Goal: Check status: Check status

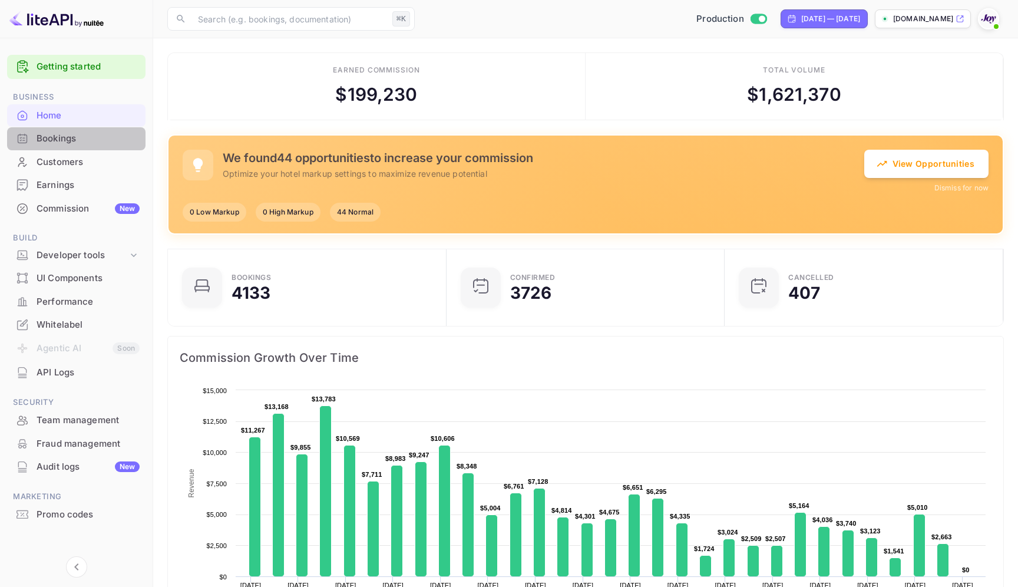
click at [58, 137] on div "Bookings" at bounding box center [88, 139] width 103 height 14
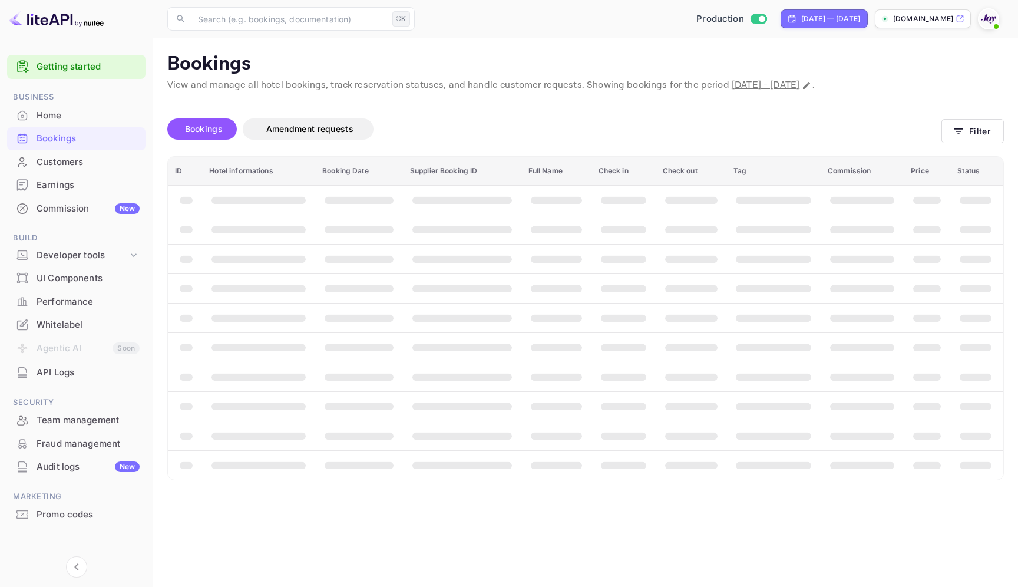
click at [967, 146] on div "Bookings Amendment requests Filter" at bounding box center [585, 131] width 836 height 49
click at [967, 145] on div "Bookings Amendment requests Filter" at bounding box center [585, 131] width 836 height 49
click at [962, 137] on button "Filter" at bounding box center [972, 131] width 62 height 24
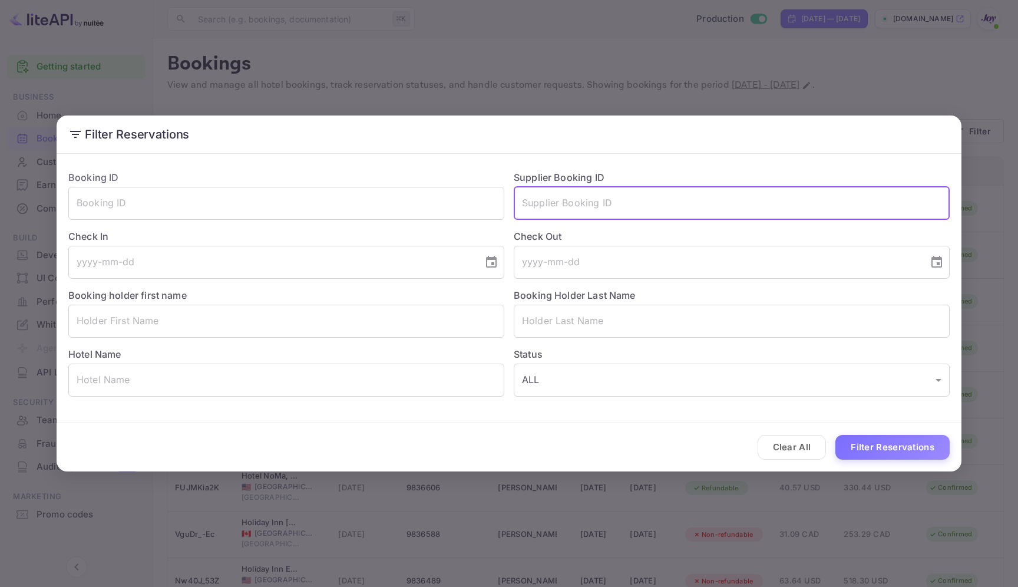
click at [704, 191] on input "text" at bounding box center [732, 203] width 436 height 33
paste input "8974203"
type input "8974203"
click at [896, 449] on button "Filter Reservations" at bounding box center [892, 447] width 114 height 25
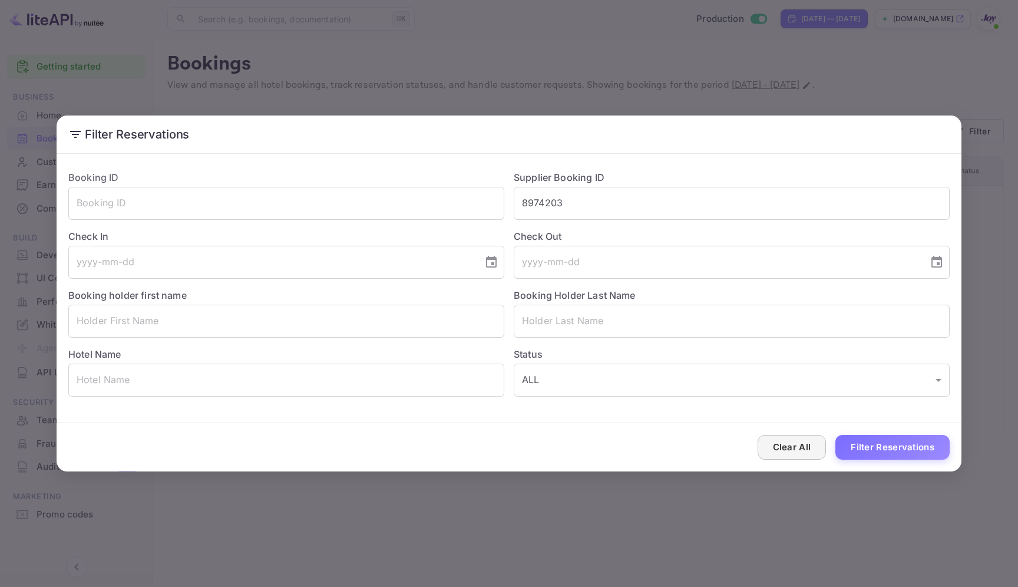
click at [791, 441] on button "Clear All" at bounding box center [791, 447] width 69 height 25
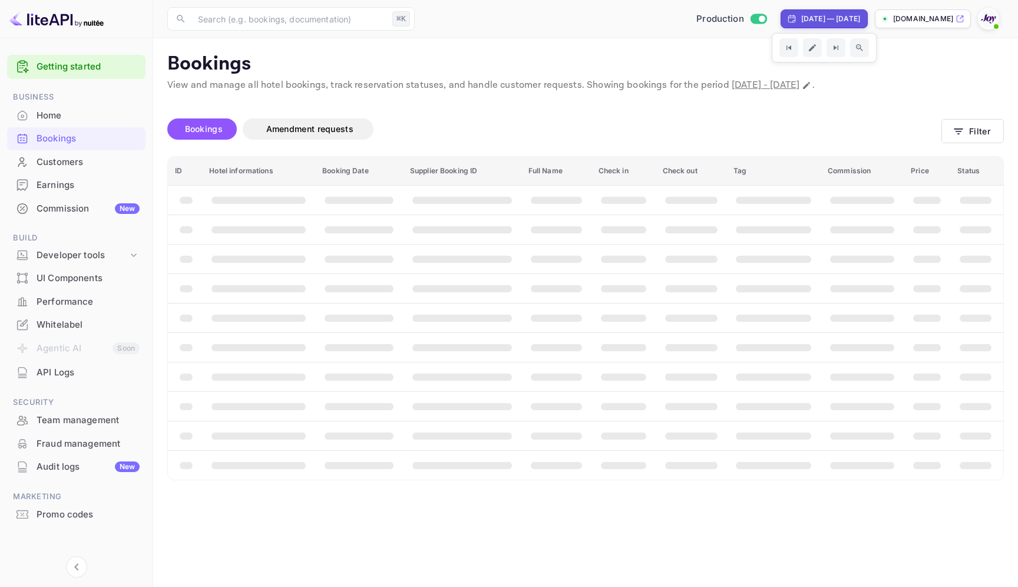
click at [801, 20] on div "[DATE] — [DATE]" at bounding box center [830, 19] width 59 height 11
select select "8"
select select "2025"
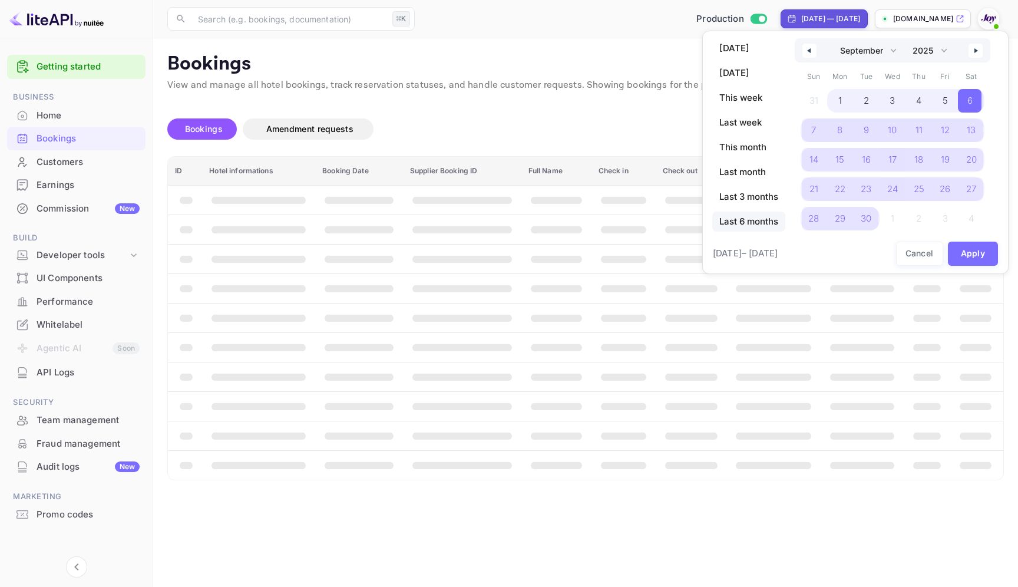
click at [753, 215] on span "Last 6 months" at bounding box center [748, 221] width 73 height 20
select select "3"
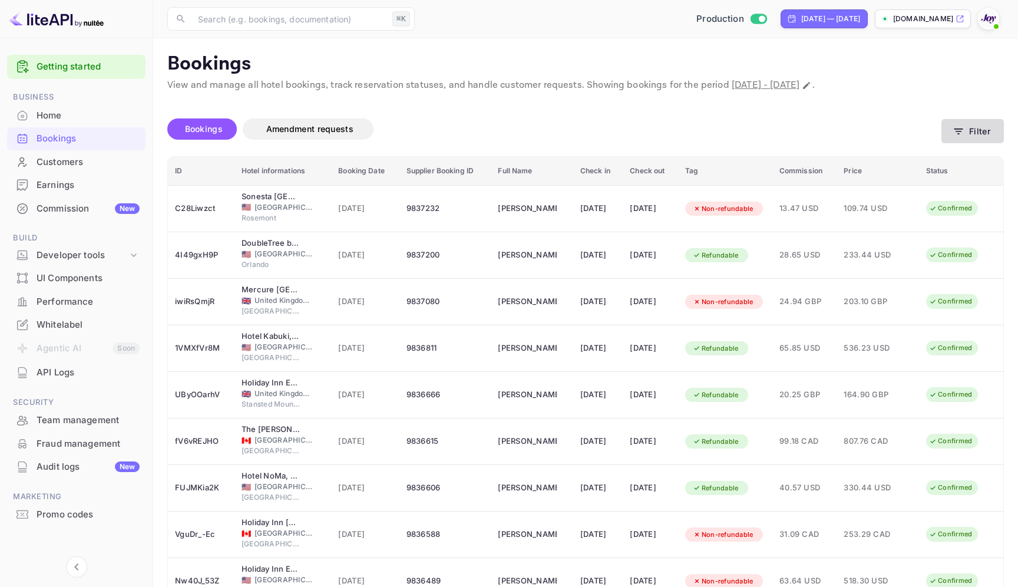
click at [963, 137] on button "Filter" at bounding box center [972, 131] width 62 height 24
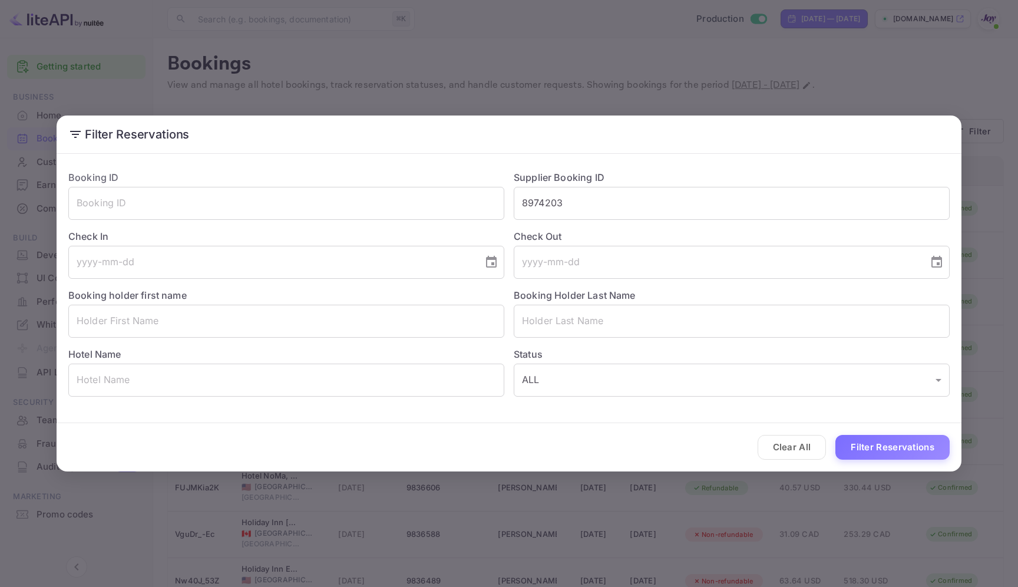
click at [608, 222] on div "Check Out ​" at bounding box center [726, 249] width 445 height 59
click at [899, 432] on div "Clear All Filter Reservations" at bounding box center [509, 447] width 905 height 49
click at [896, 445] on button "Filter Reservations" at bounding box center [892, 447] width 114 height 25
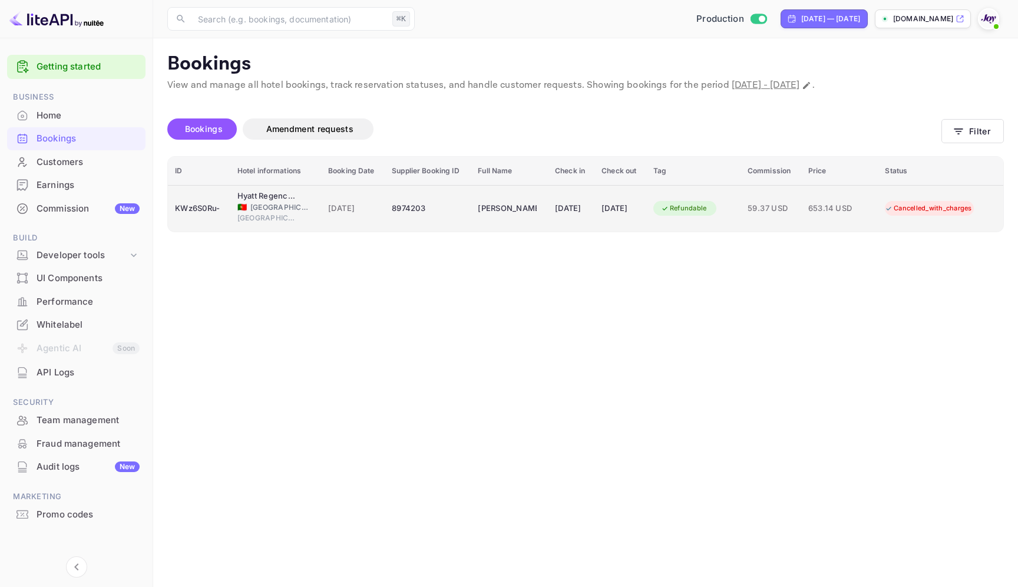
click at [432, 207] on div "8974203" at bounding box center [428, 208] width 72 height 19
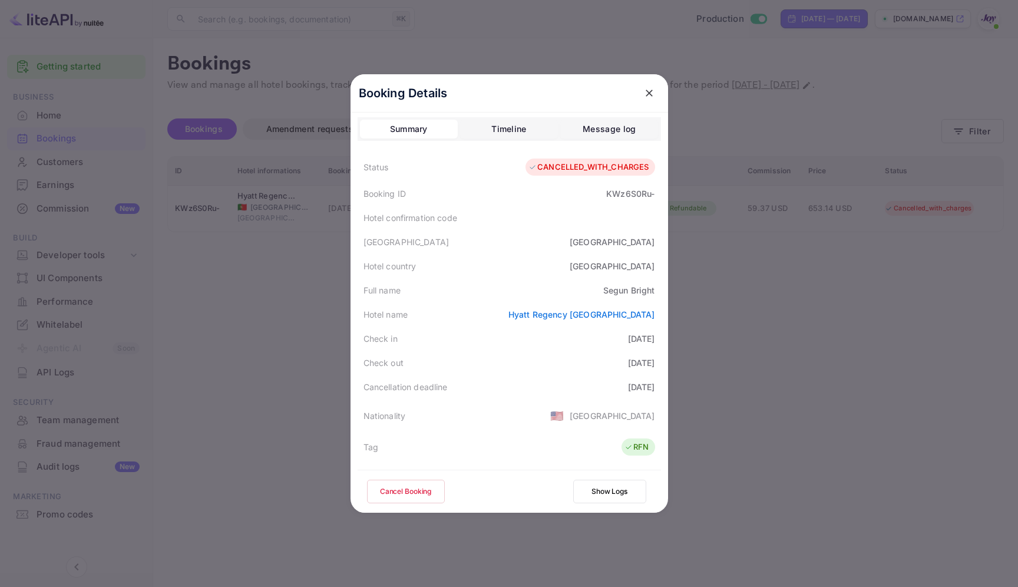
scroll to position [4, 0]
click at [931, 286] on div at bounding box center [509, 293] width 1018 height 587
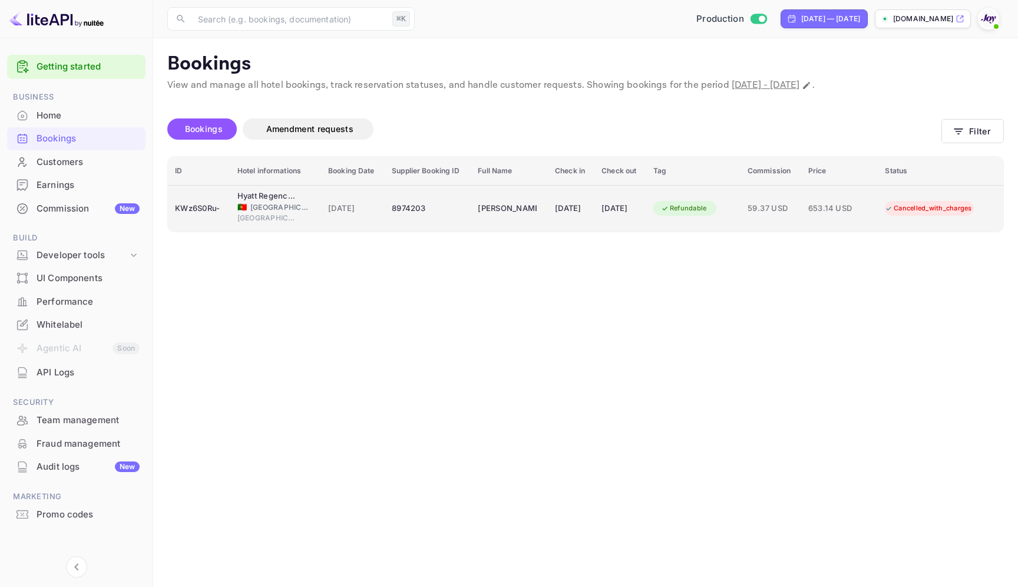
click at [432, 208] on div "8974203" at bounding box center [428, 208] width 72 height 19
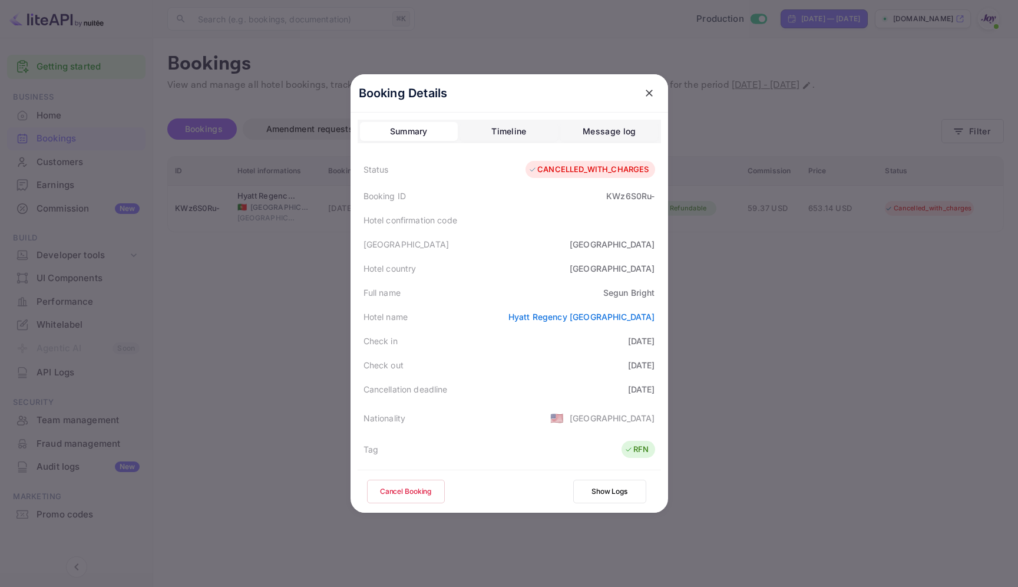
scroll to position [8, 0]
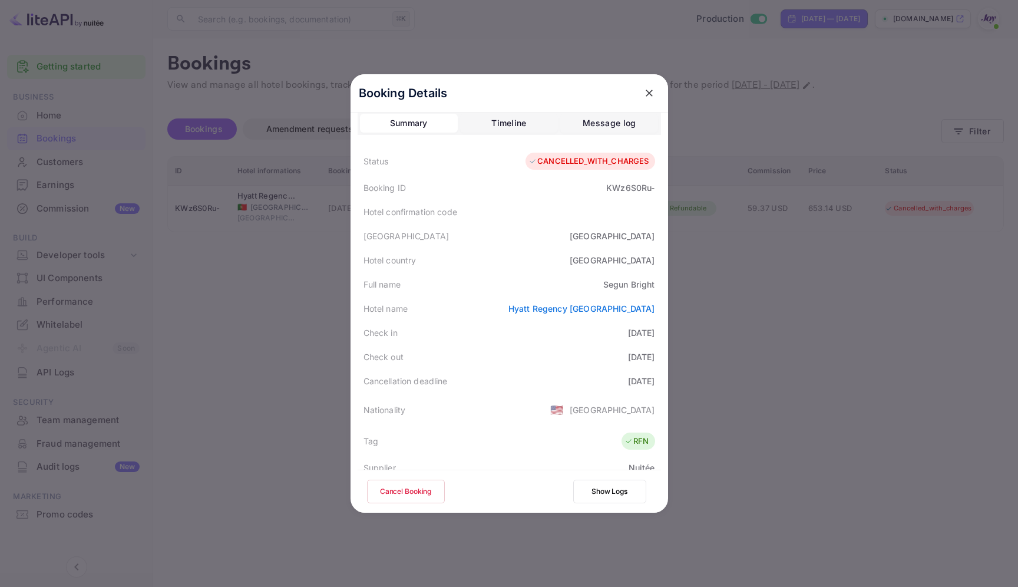
click at [575, 154] on div "CANCELLED_WITH_CHARGES" at bounding box center [589, 162] width 129 height 18
click at [525, 117] on div "Timeline" at bounding box center [508, 123] width 35 height 14
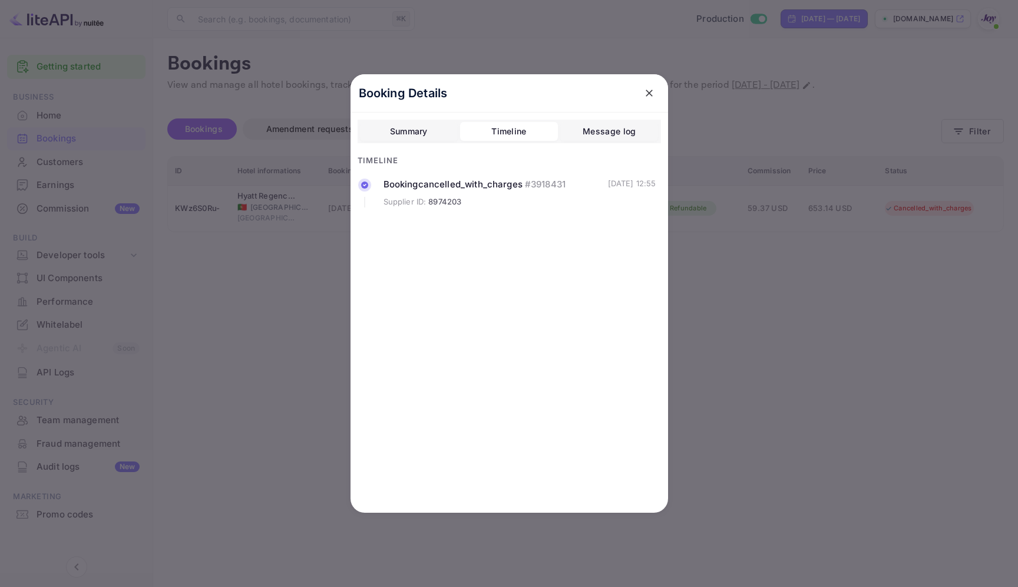
scroll to position [0, 0]
click at [472, 184] on div "Booking cancelled_with_charges # 3918431" at bounding box center [495, 185] width 224 height 14
click at [585, 125] on div "Message log" at bounding box center [609, 131] width 53 height 14
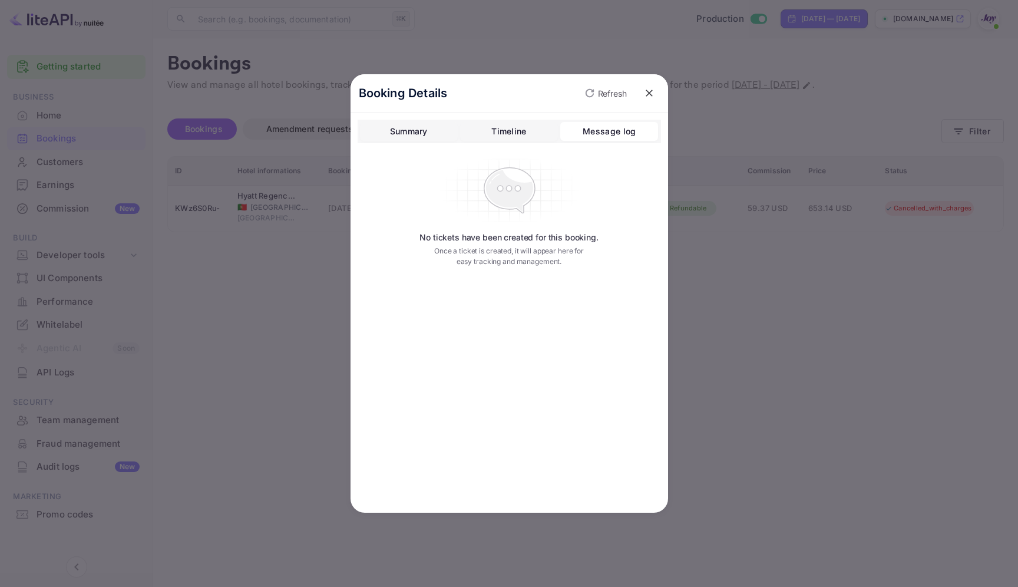
click at [514, 136] on div "Timeline" at bounding box center [508, 131] width 35 height 14
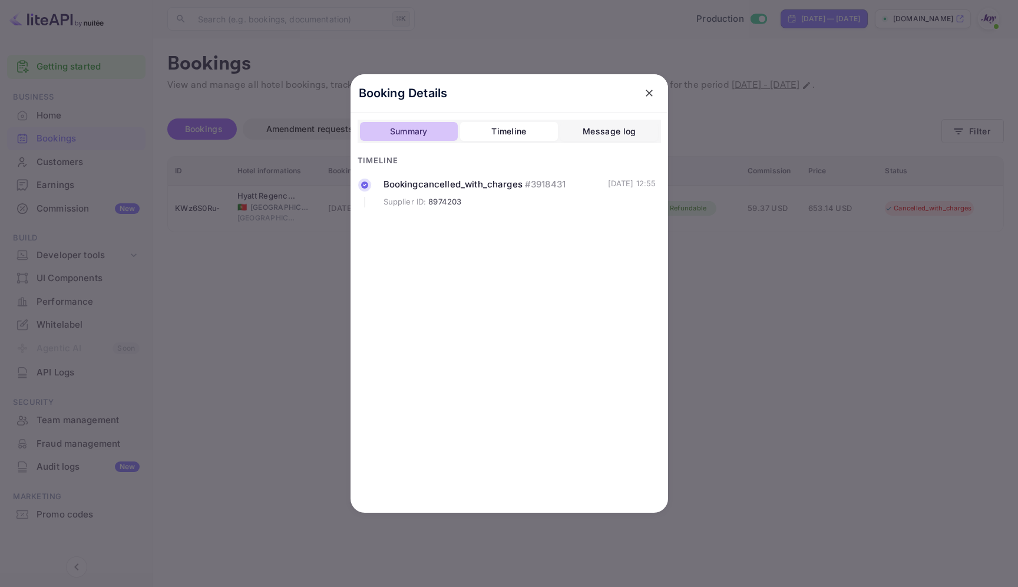
click at [402, 126] on div "Summary" at bounding box center [409, 131] width 38 height 14
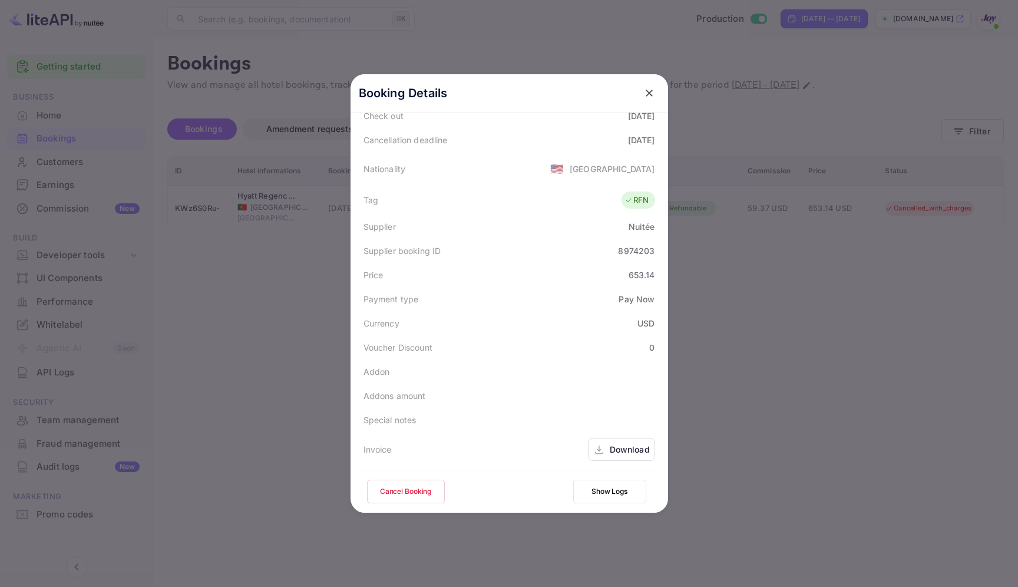
scroll to position [286, 0]
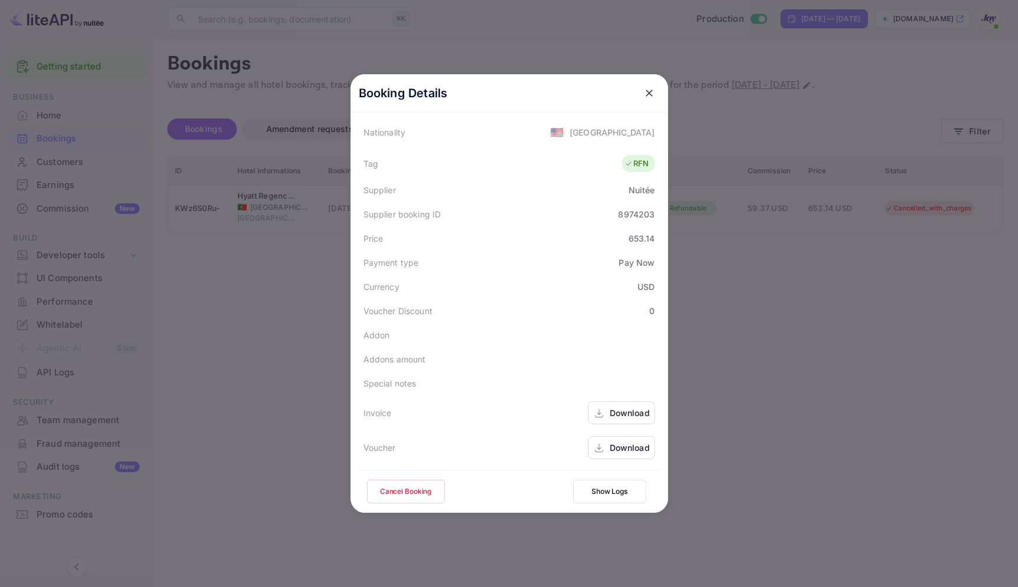
click at [593, 487] on button "Show Logs" at bounding box center [609, 491] width 73 height 24
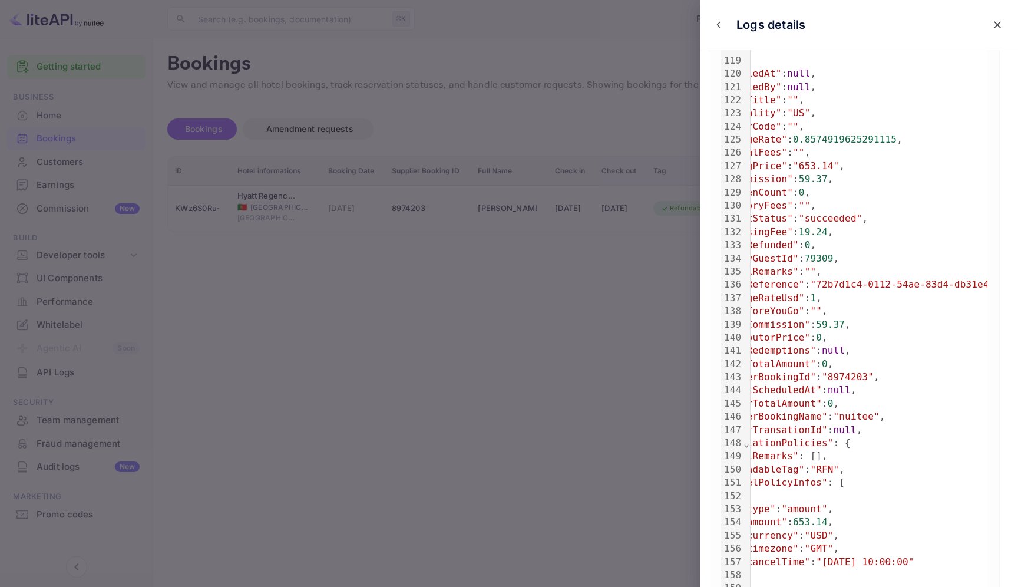
scroll to position [1814, 0]
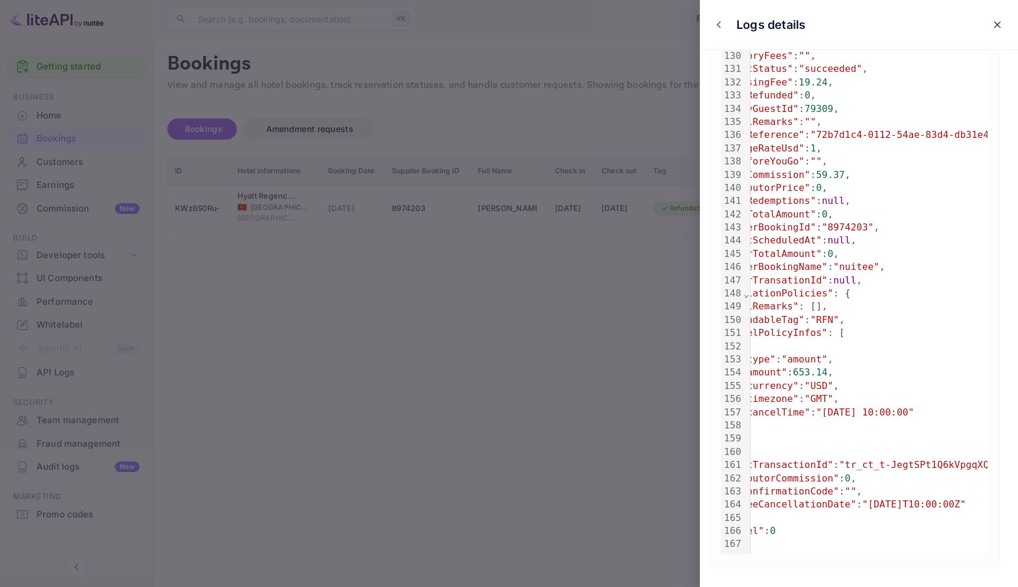
click at [550, 392] on div at bounding box center [509, 293] width 1018 height 587
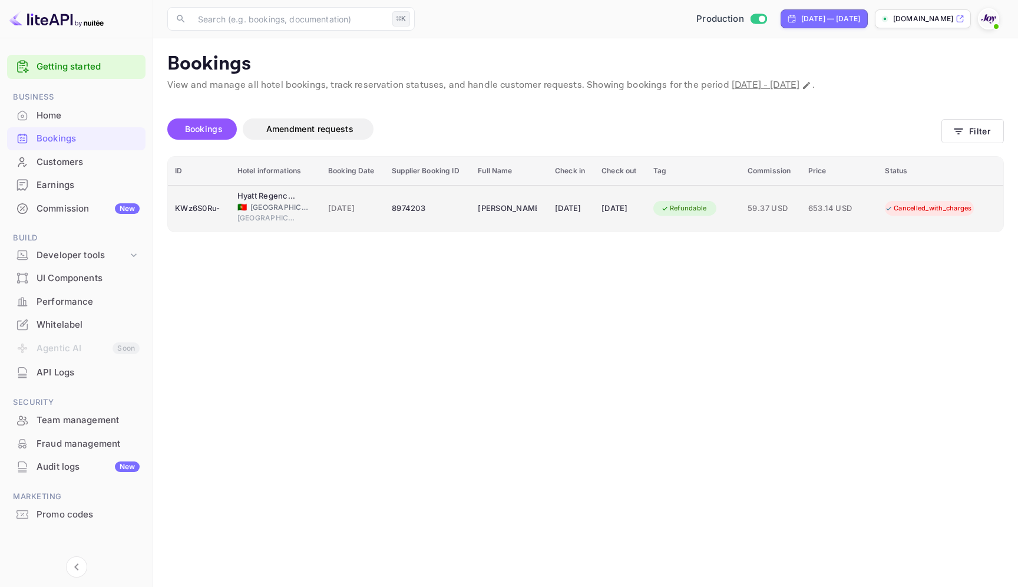
click at [455, 205] on td "8974203" at bounding box center [428, 208] width 86 height 47
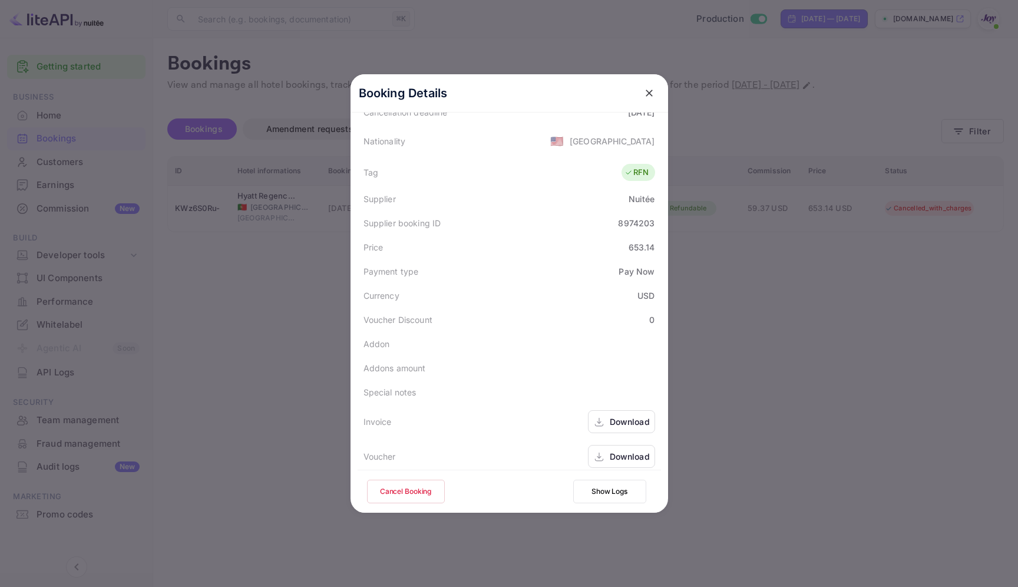
scroll to position [286, 0]
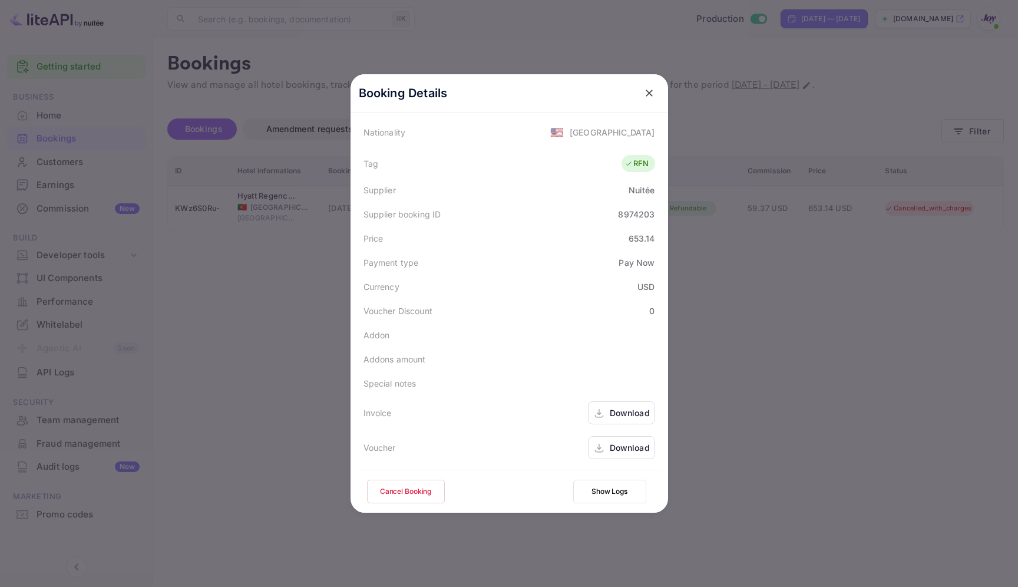
click at [614, 413] on div "Download" at bounding box center [630, 412] width 40 height 12
click at [599, 446] on icon at bounding box center [599, 448] width 12 height 12
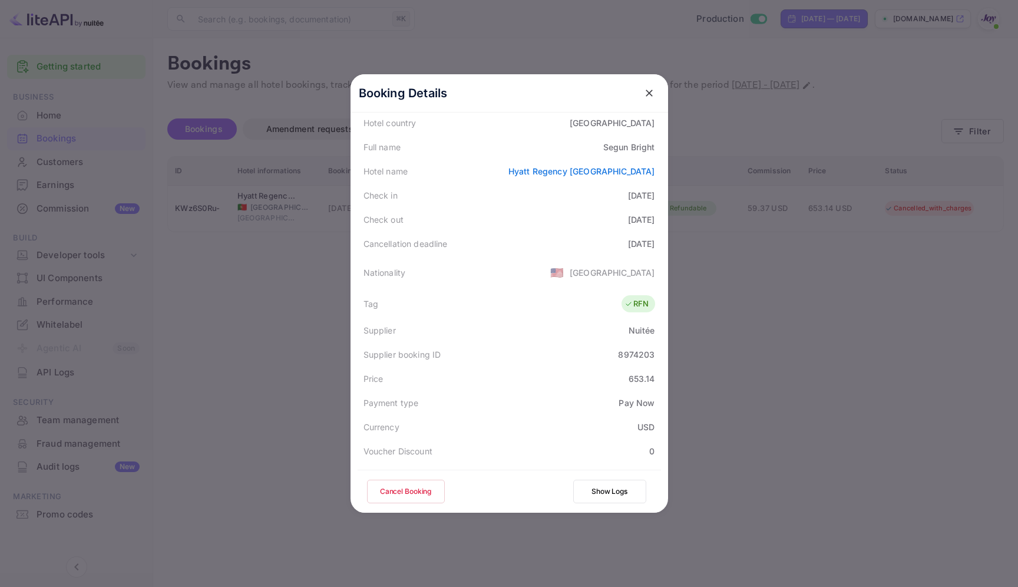
scroll to position [0, 0]
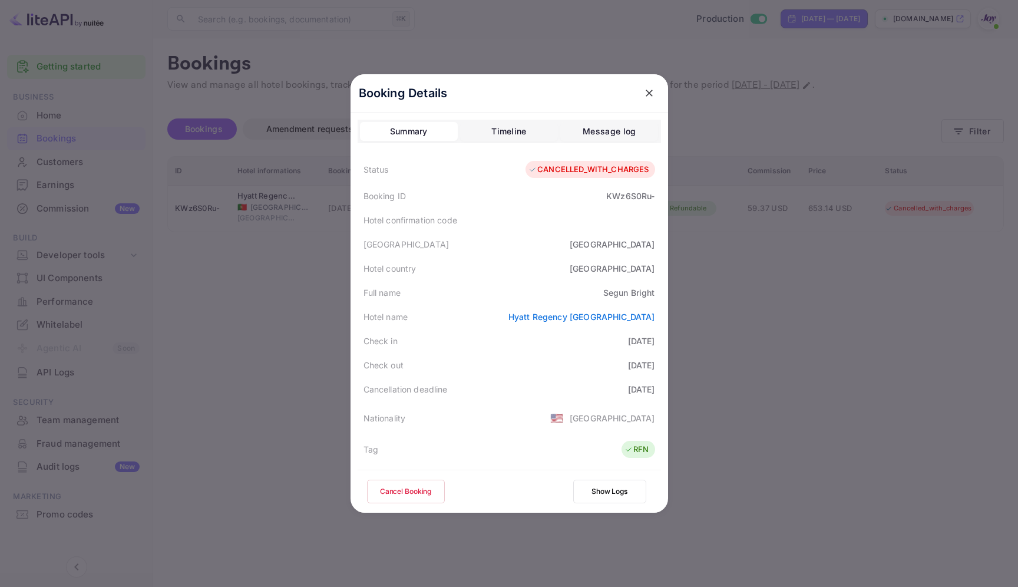
click at [789, 335] on div at bounding box center [509, 293] width 1018 height 587
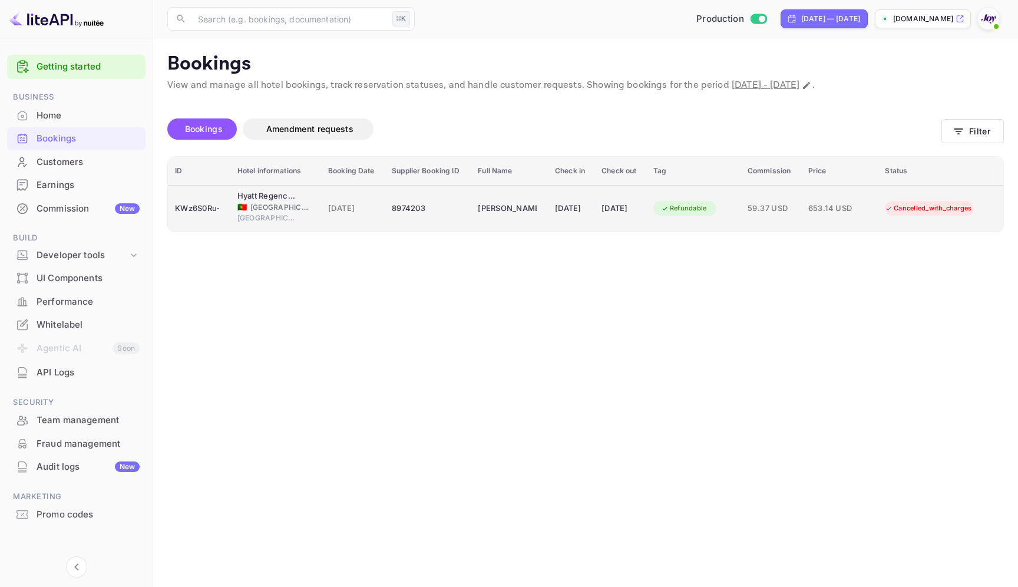
click at [589, 210] on td "[DATE]" at bounding box center [571, 208] width 47 height 47
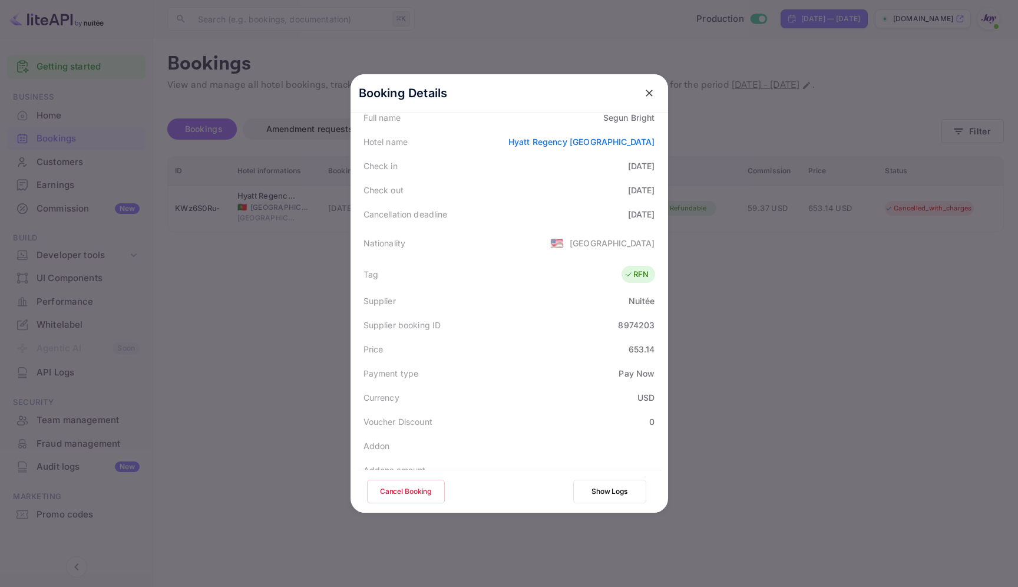
scroll to position [153, 0]
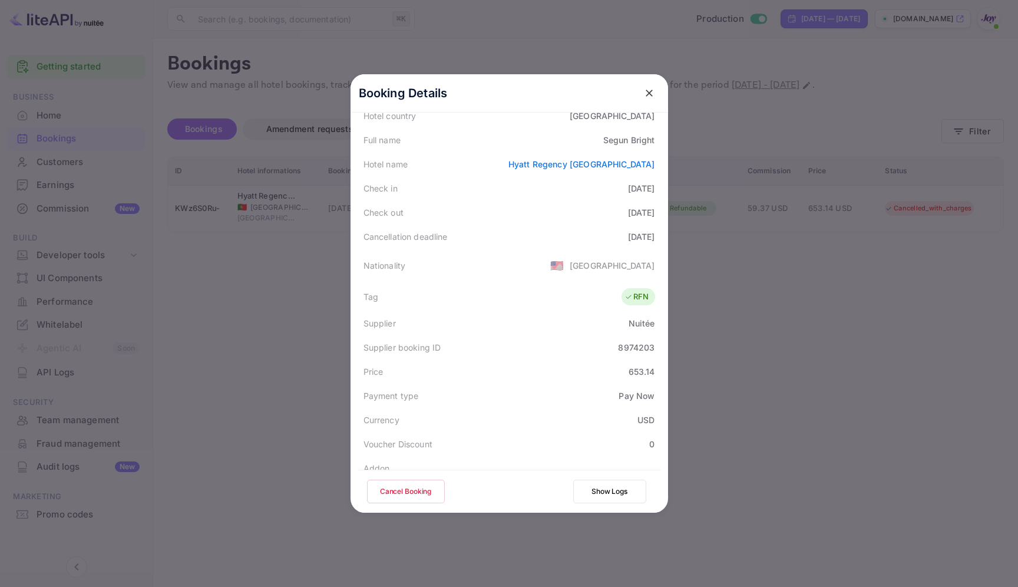
click at [647, 88] on icon "close" at bounding box center [649, 93] width 12 height 12
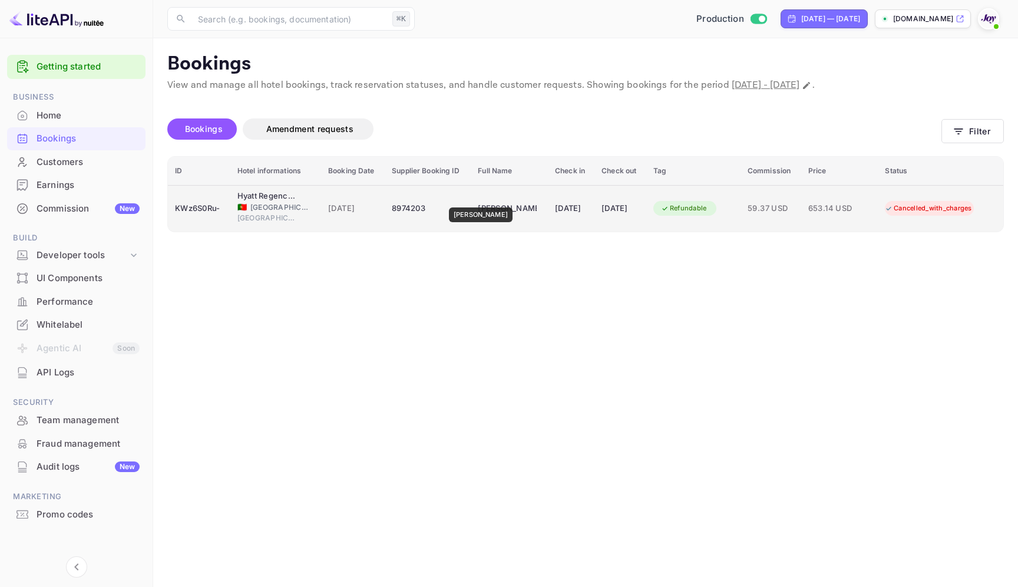
click at [478, 199] on div "[PERSON_NAME]" at bounding box center [507, 208] width 59 height 19
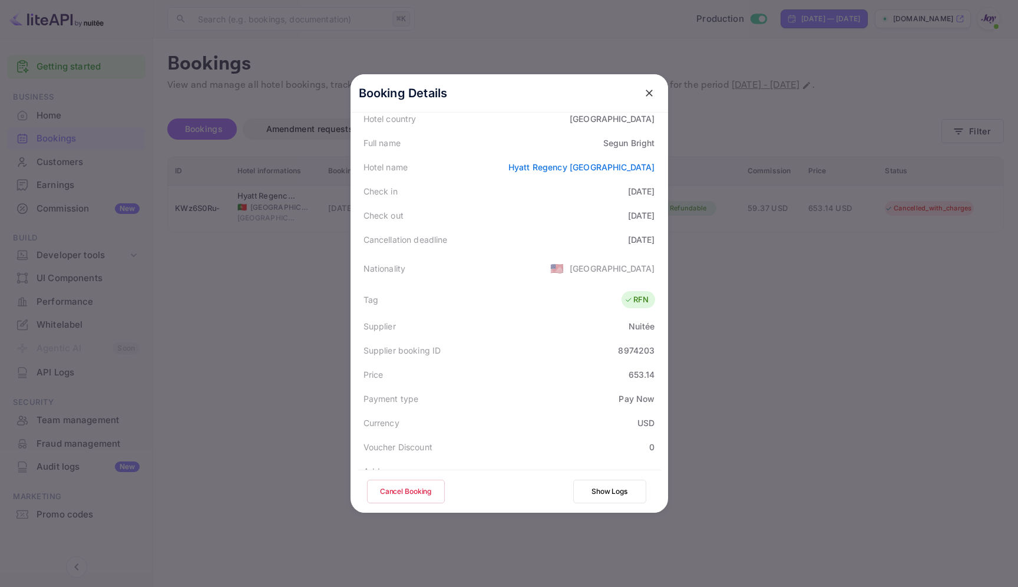
scroll to position [286, 0]
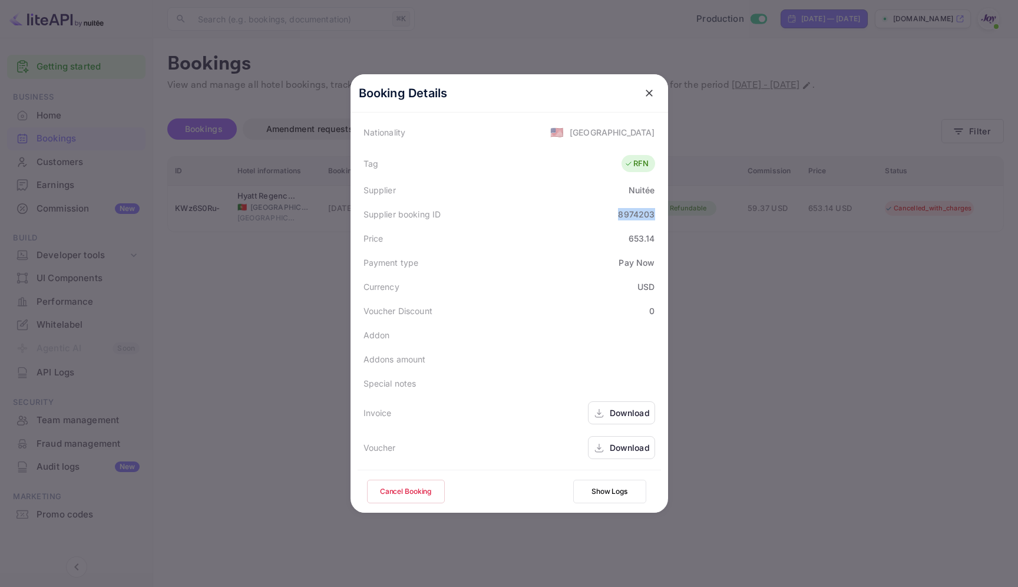
drag, startPoint x: 618, startPoint y: 214, endPoint x: 659, endPoint y: 214, distance: 41.2
click at [659, 214] on div "Supplier booking ID 8974203" at bounding box center [509, 214] width 303 height 24
copy div "8974203"
click at [645, 91] on icon "close" at bounding box center [649, 93] width 12 height 12
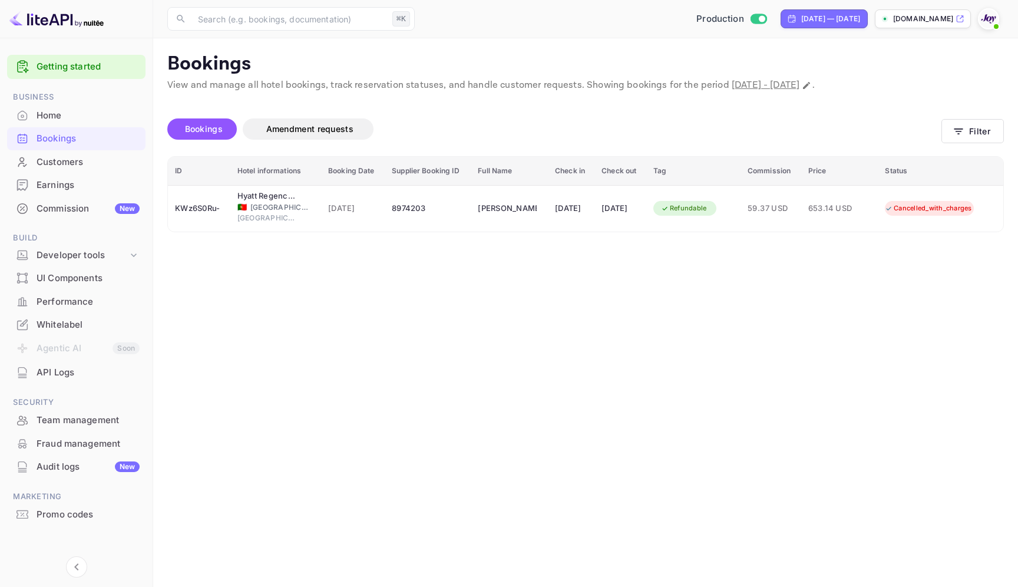
click at [39, 141] on div "Bookings" at bounding box center [88, 139] width 103 height 14
click at [978, 137] on button "Filter" at bounding box center [972, 131] width 62 height 24
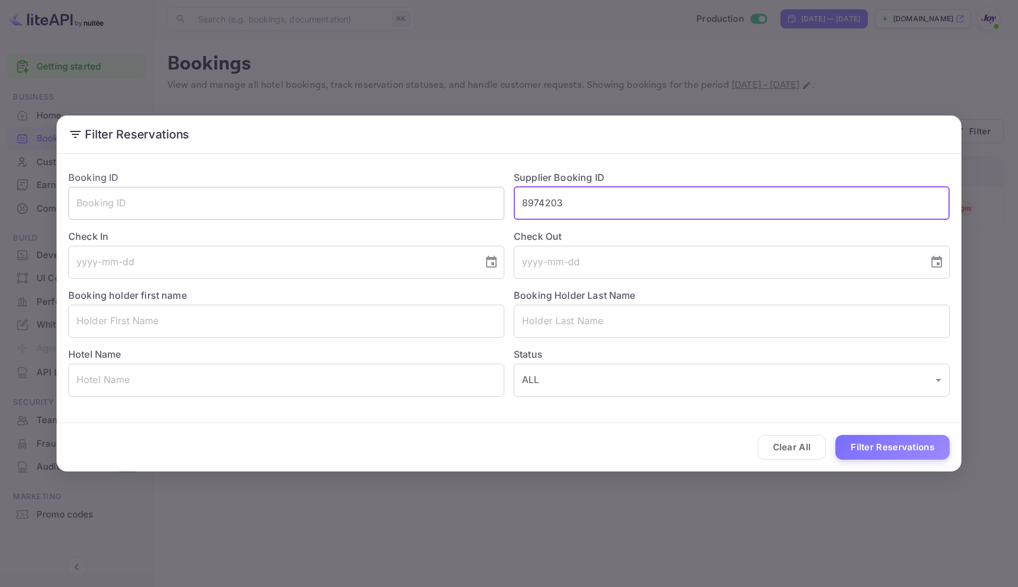
drag, startPoint x: 581, startPoint y: 204, endPoint x: 440, endPoint y: 202, distance: 141.4
click at [440, 202] on div "Booking ID ​ Supplier Booking ID 8974203 ​ Check In ​ Check Out ​ Booking holde…" at bounding box center [504, 279] width 891 height 236
click at [352, 205] on input "text" at bounding box center [286, 203] width 436 height 33
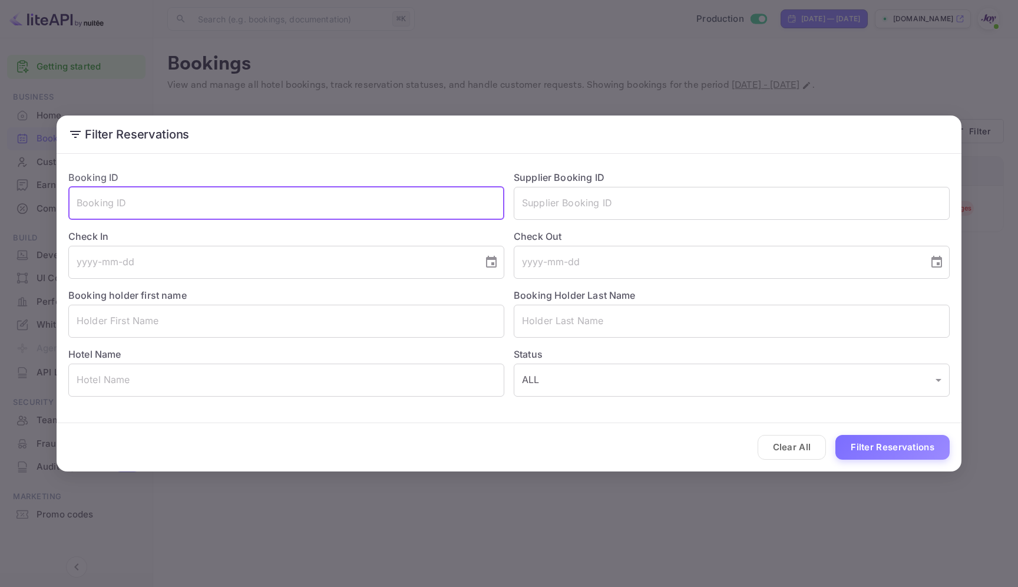
paste input "Uvy0VMoeB"
type input "Uvy0VMoeB"
click at [932, 449] on button "Filter Reservations" at bounding box center [892, 447] width 114 height 25
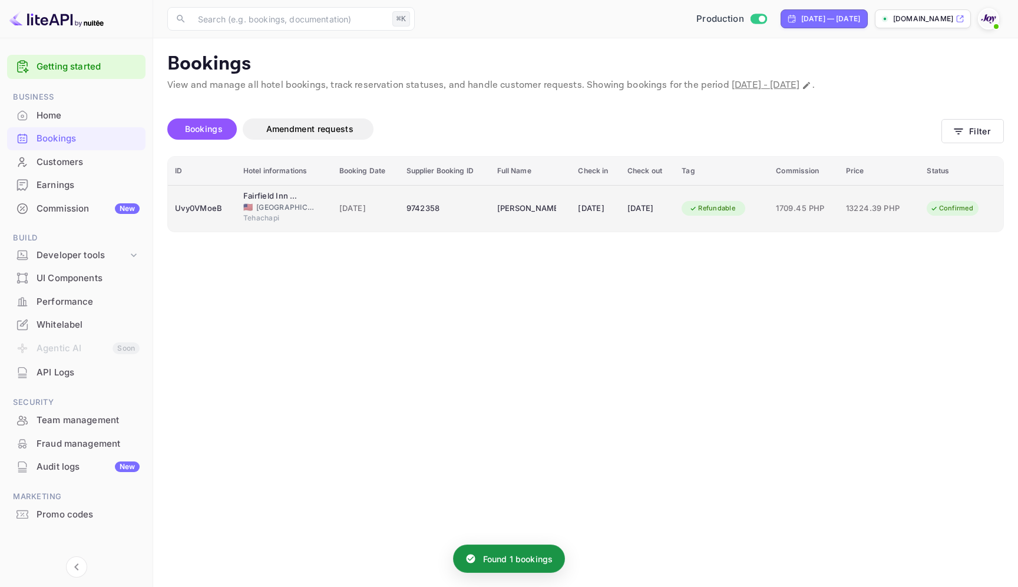
click at [438, 211] on div "9742358" at bounding box center [444, 208] width 77 height 19
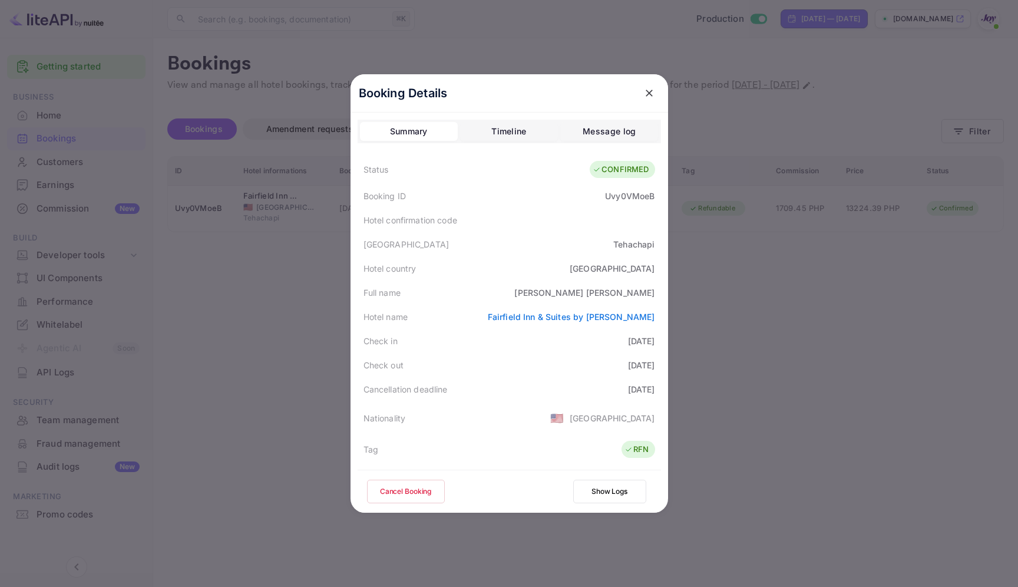
click at [703, 360] on div at bounding box center [509, 293] width 1018 height 587
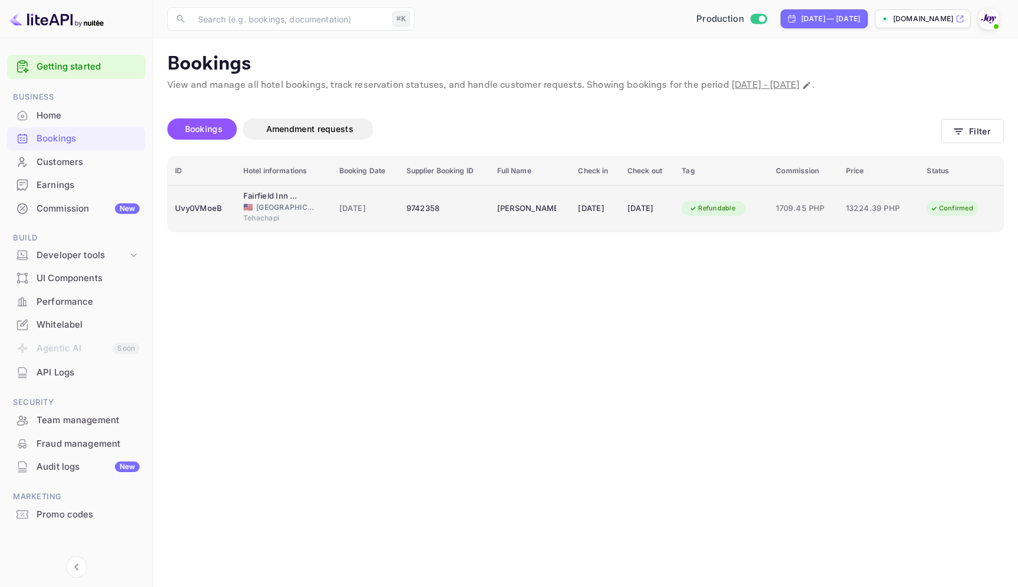
click at [444, 206] on div "9742358" at bounding box center [444, 208] width 77 height 19
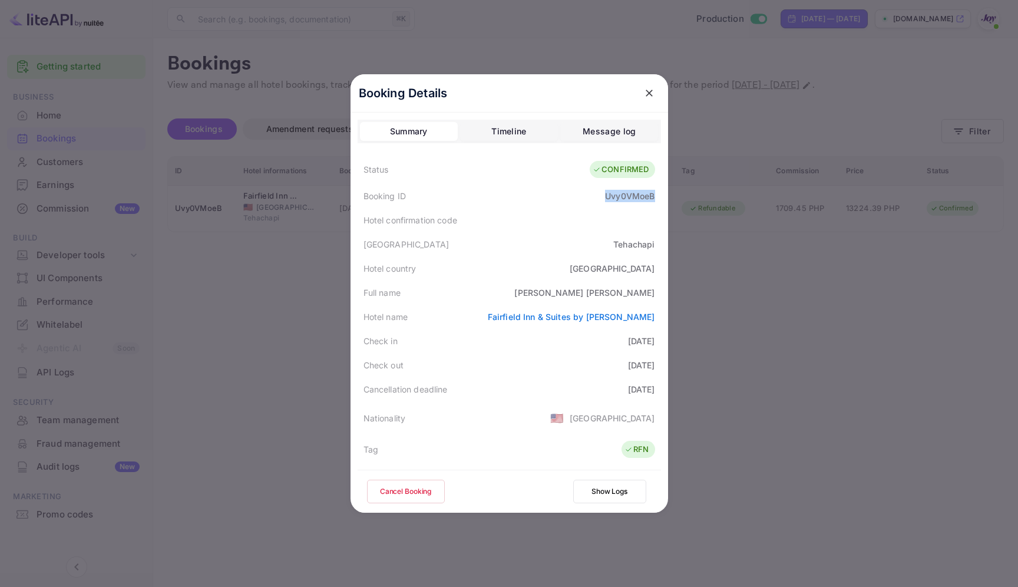
drag, startPoint x: 600, startPoint y: 194, endPoint x: 657, endPoint y: 202, distance: 57.1
click at [657, 202] on div "Booking ID Uvy0VMoeB" at bounding box center [509, 196] width 303 height 24
copy div "Uvy0VMoeB"
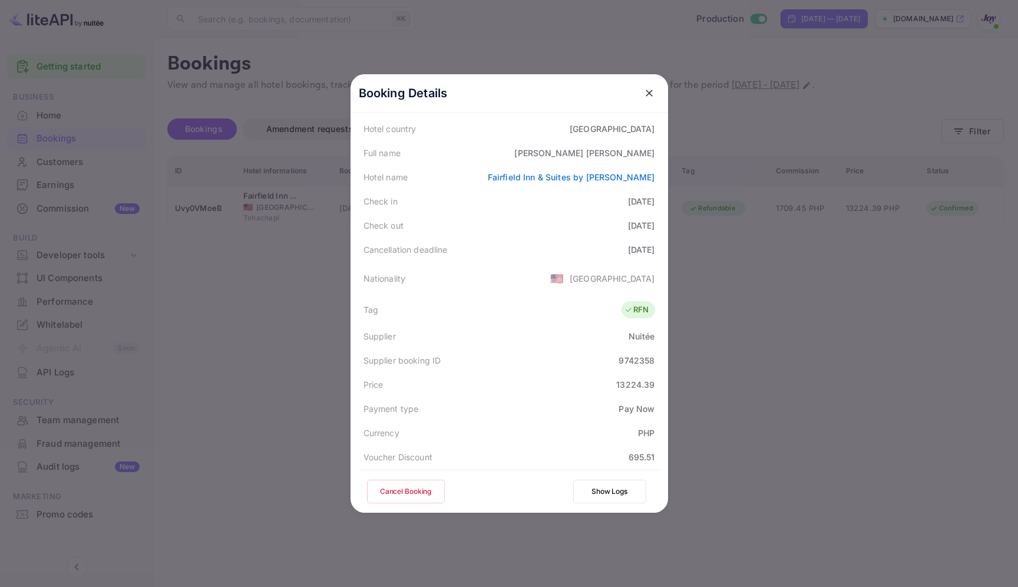
scroll to position [148, 0]
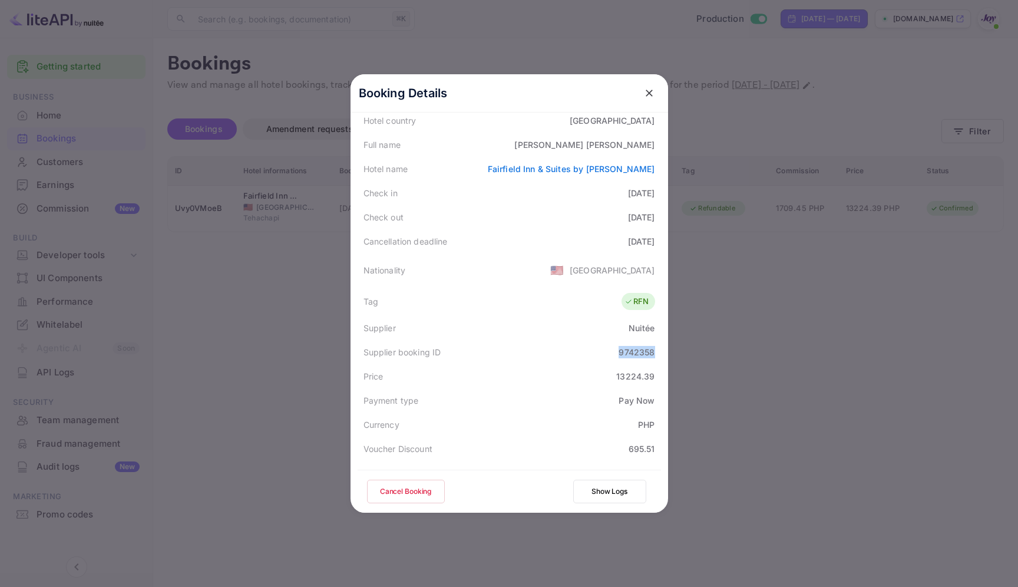
drag, startPoint x: 616, startPoint y: 351, endPoint x: 657, endPoint y: 354, distance: 41.3
click at [657, 354] on div "Supplier booking ID 9742358" at bounding box center [509, 352] width 303 height 24
copy div "9742358"
click at [646, 93] on icon "close" at bounding box center [649, 93] width 12 height 12
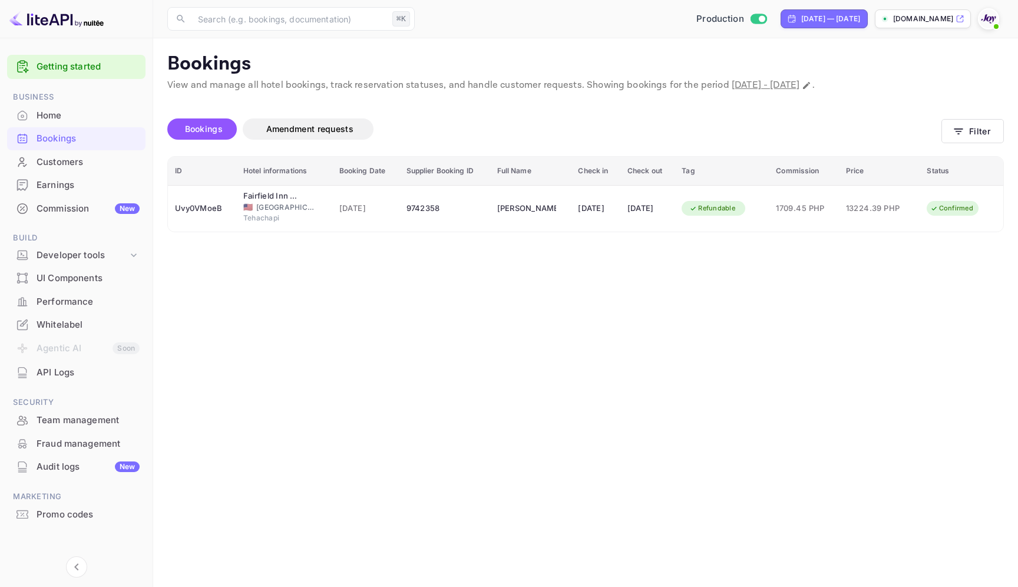
click at [961, 114] on div "Bookings Amendment requests Filter" at bounding box center [585, 131] width 836 height 49
click at [961, 133] on icon "button" at bounding box center [958, 131] width 12 height 12
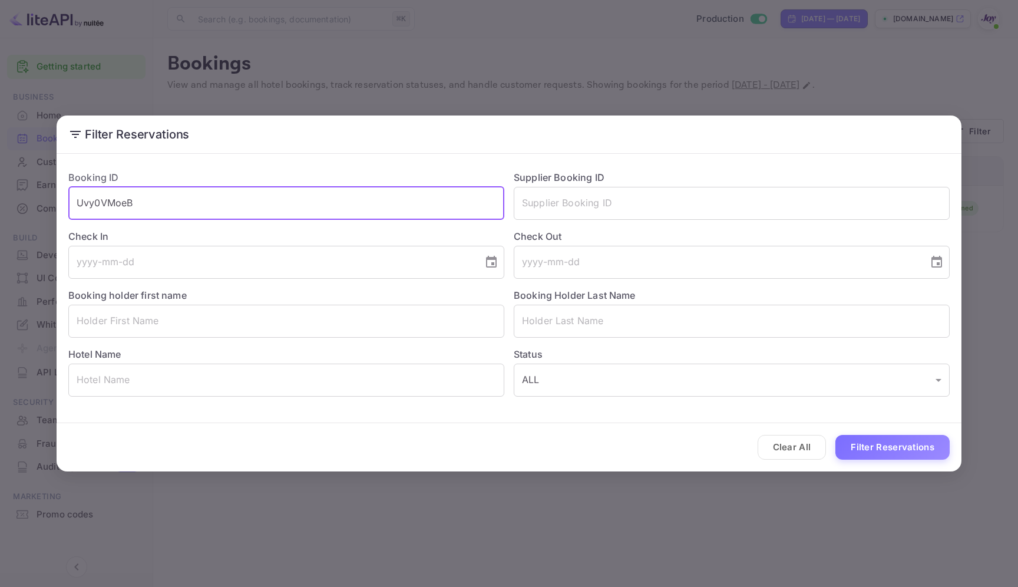
drag, startPoint x: 132, startPoint y: 200, endPoint x: 43, endPoint y: 198, distance: 88.9
click at [43, 198] on div "Filter Reservations Booking ID Uvy0VMoeB ​ Supplier Booking ID ​ Check In ​ Che…" at bounding box center [509, 293] width 1018 height 587
click at [604, 191] on input "text" at bounding box center [732, 203] width 436 height 33
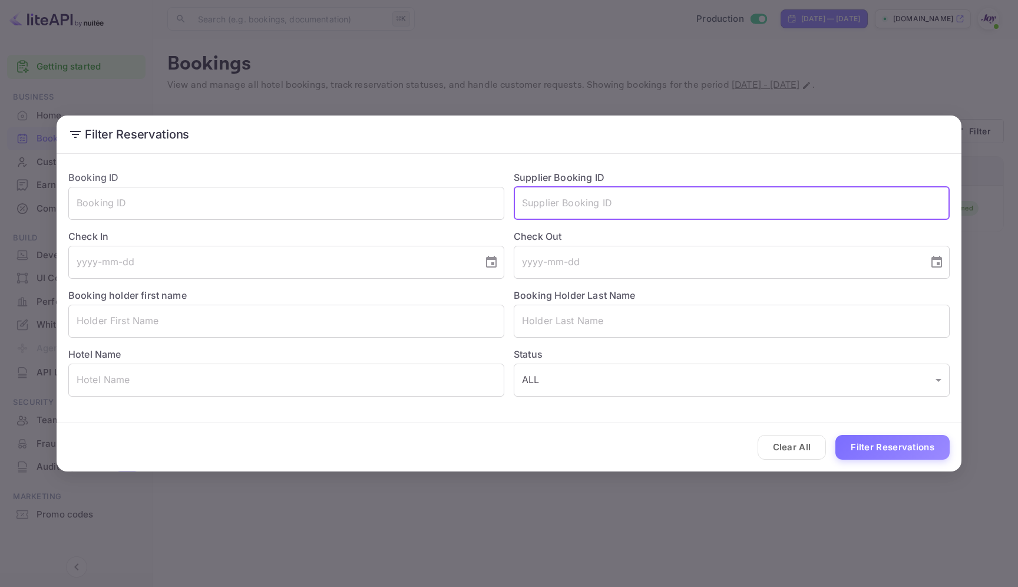
paste input "8974203"
type input "8974203"
click at [869, 446] on button "Filter Reservations" at bounding box center [892, 447] width 114 height 25
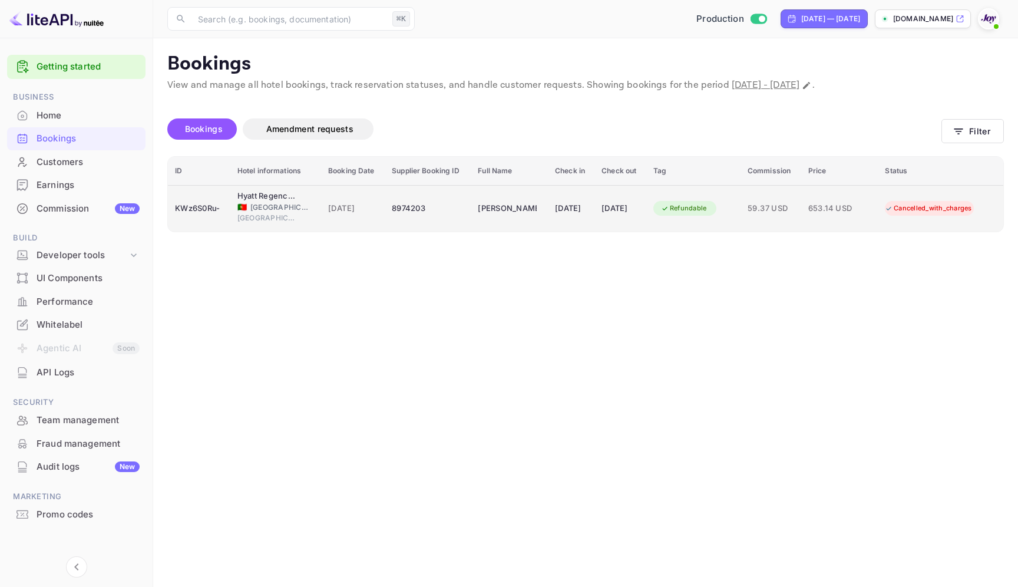
click at [441, 210] on div "8974203" at bounding box center [428, 208] width 72 height 19
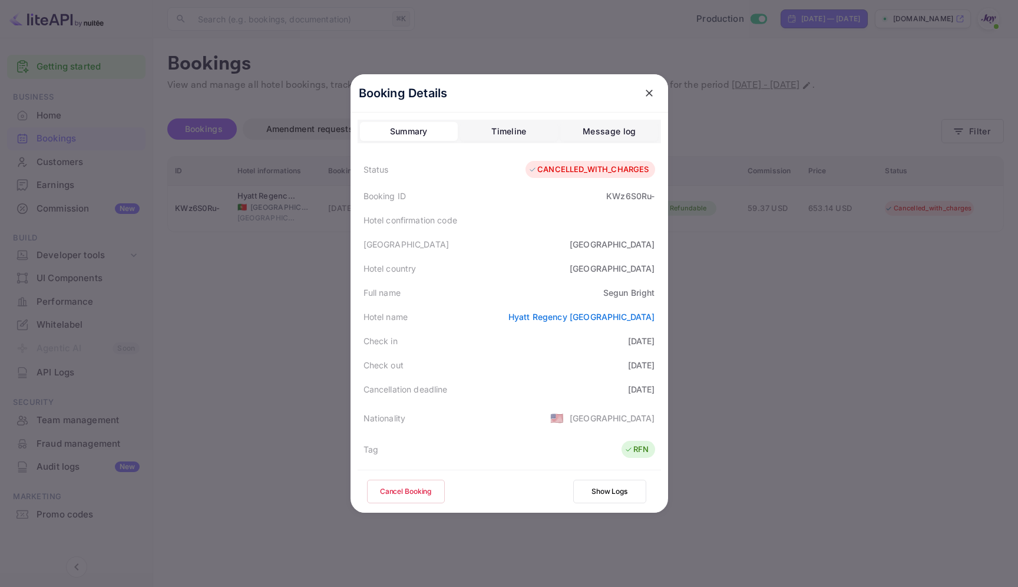
scroll to position [286, 0]
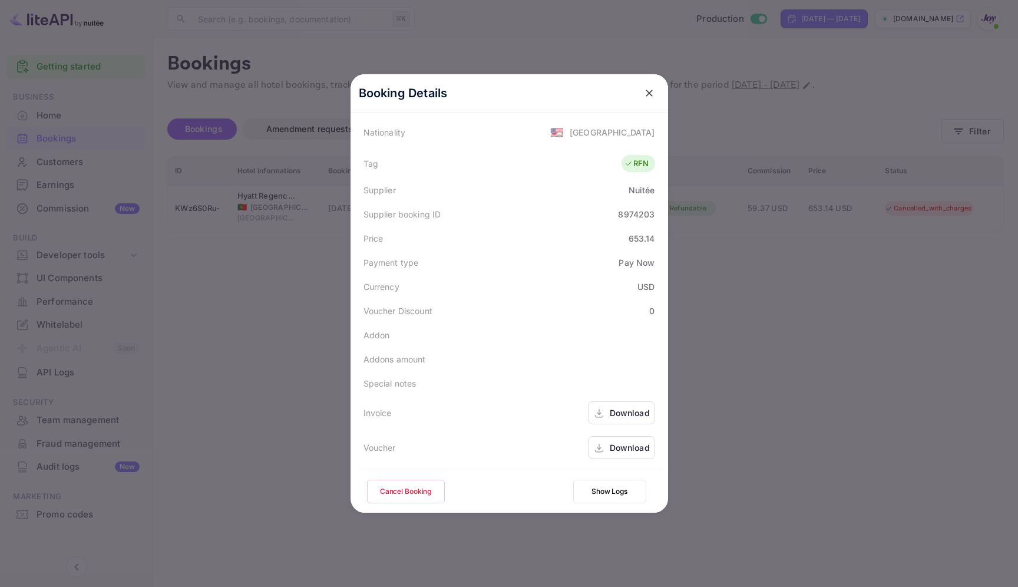
click at [621, 489] on button "Show Logs" at bounding box center [609, 491] width 73 height 24
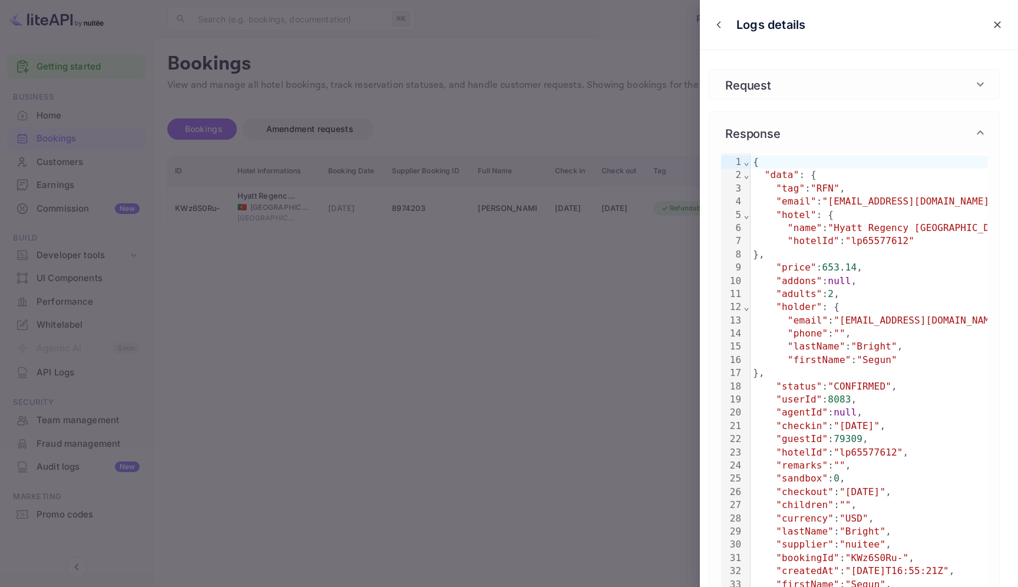
scroll to position [0, 0]
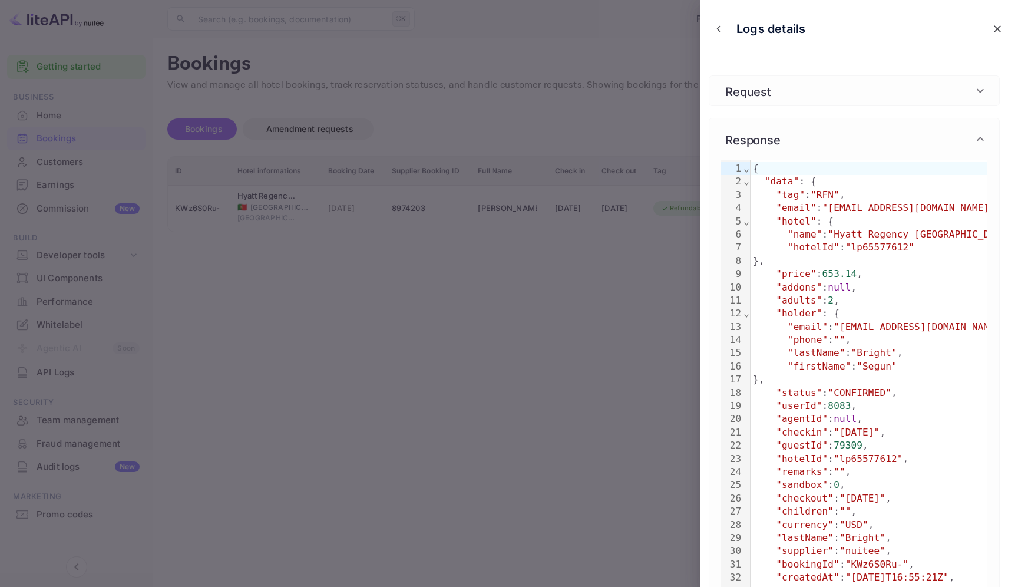
click at [627, 65] on div at bounding box center [509, 293] width 1018 height 587
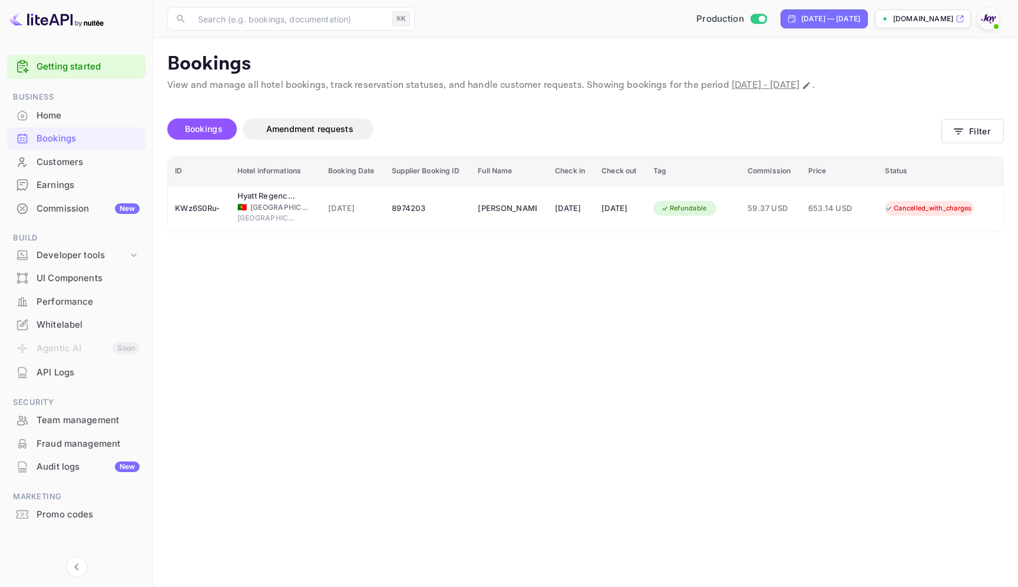
click at [68, 327] on div "Whitelabel" at bounding box center [88, 325] width 103 height 14
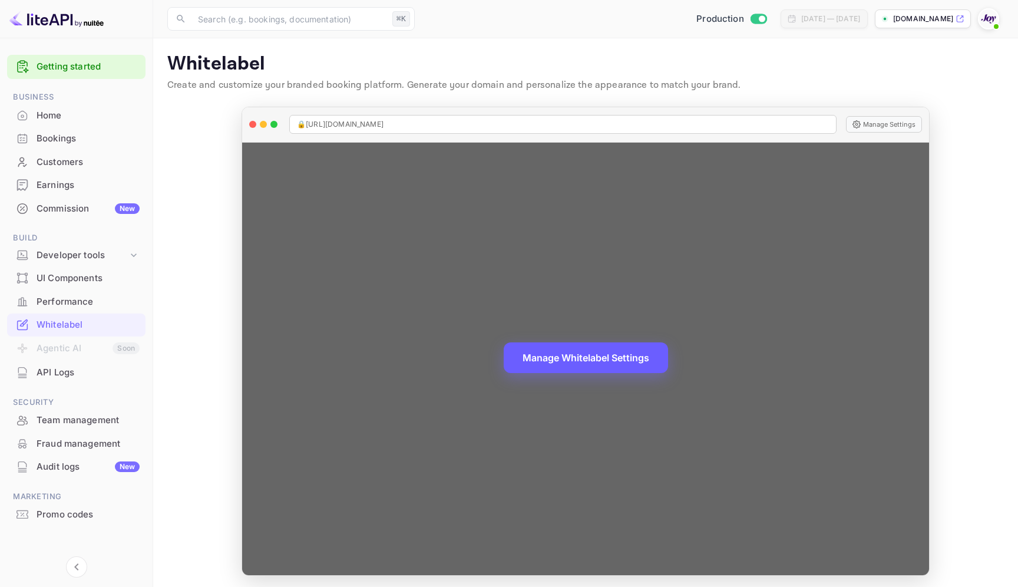
click at [554, 353] on button "Manage Whitelabel Settings" at bounding box center [586, 357] width 164 height 31
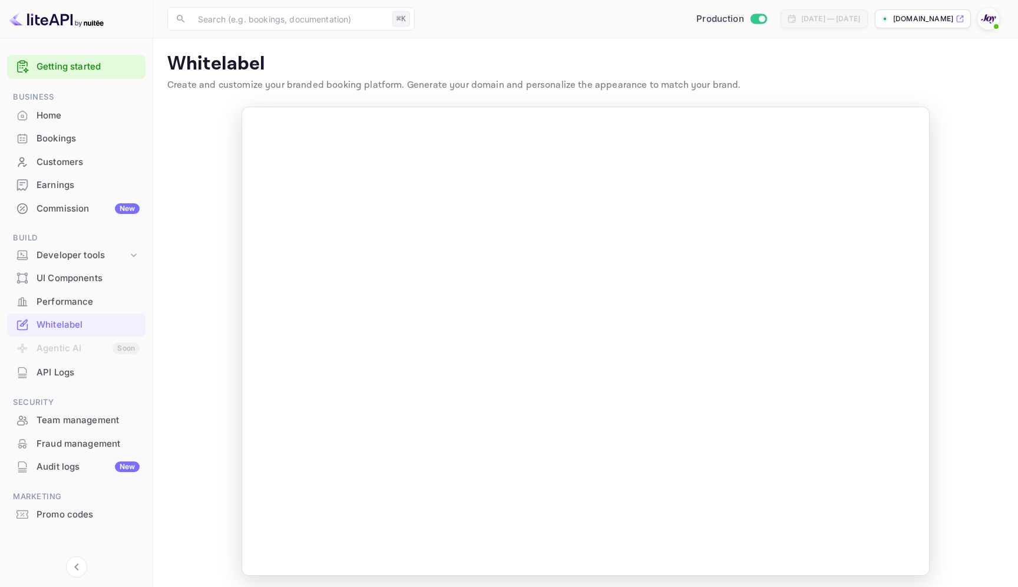
click at [60, 135] on div "Bookings" at bounding box center [88, 139] width 103 height 14
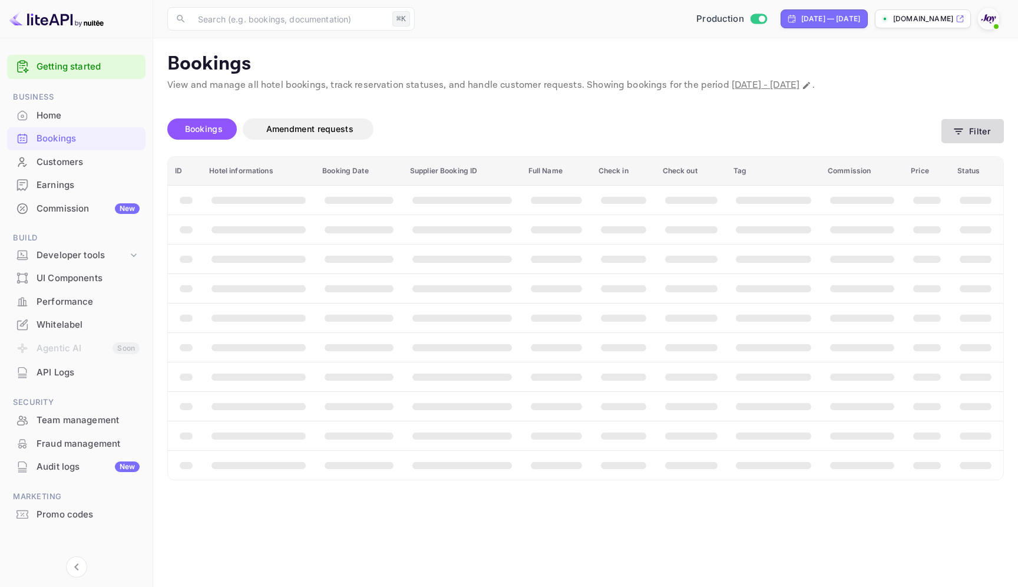
click at [977, 125] on button "Filter" at bounding box center [972, 131] width 62 height 24
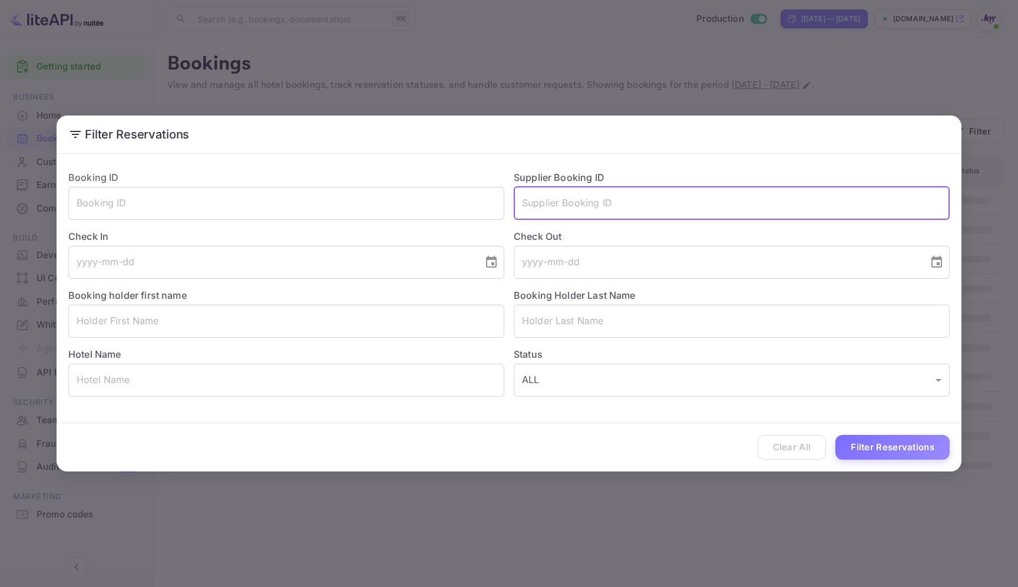
click at [656, 211] on input "text" at bounding box center [732, 203] width 436 height 33
paste input "8974203"
type input "8974203"
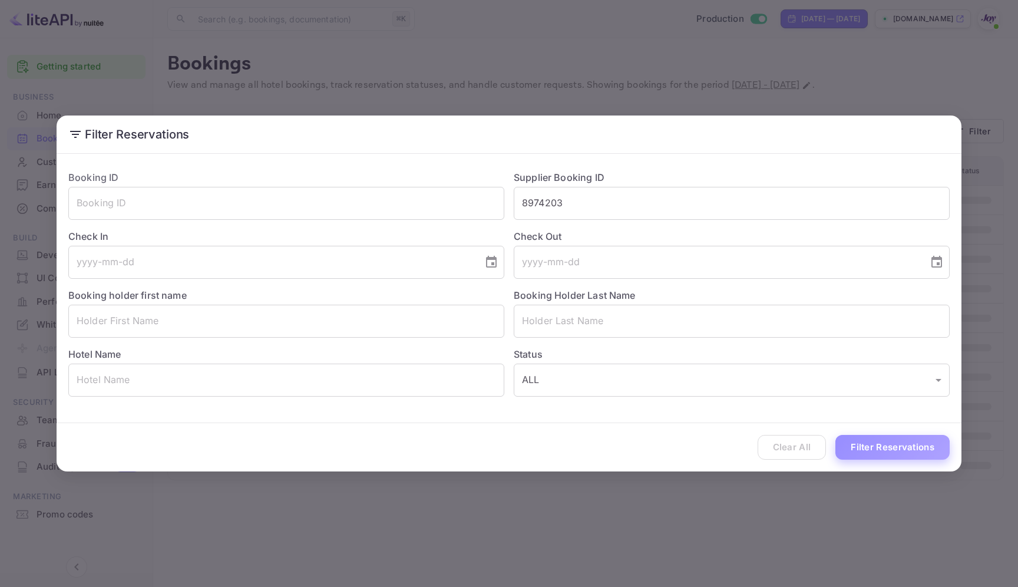
click at [924, 449] on button "Filter Reservations" at bounding box center [892, 447] width 114 height 25
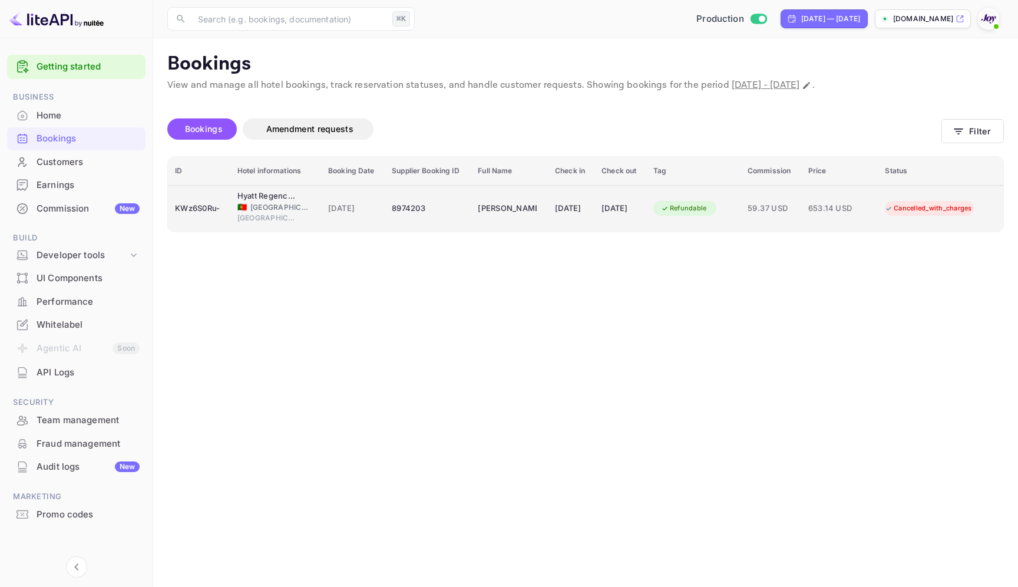
click at [439, 203] on div "8974203" at bounding box center [428, 208] width 72 height 19
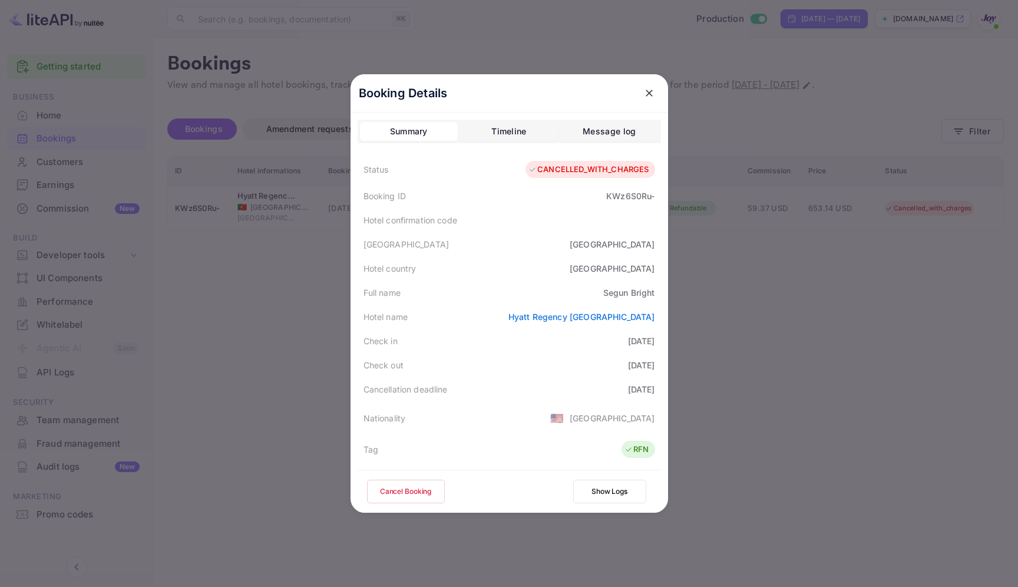
click at [494, 123] on button "Timeline" at bounding box center [509, 131] width 98 height 19
